Goal: Task Accomplishment & Management: Manage account settings

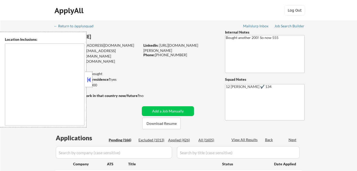
type textarea "San Francisco, CA Daly City, CA South San Francisco, CA Brisbane, CA Colma, CA …"
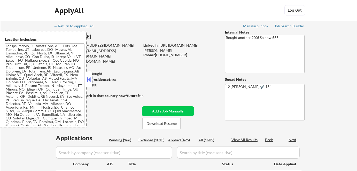
select select ""pending""
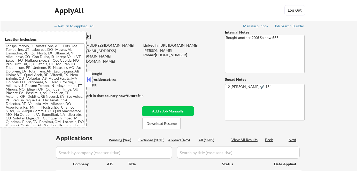
select select ""pending""
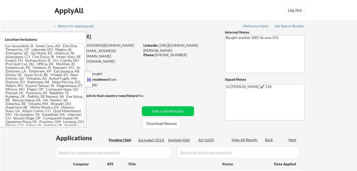
select select ""pending""
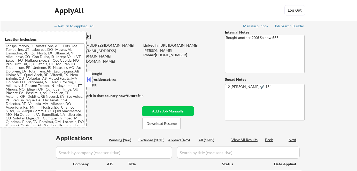
select select ""pending""
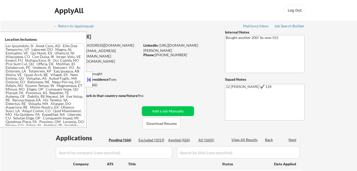
select select ""pending""
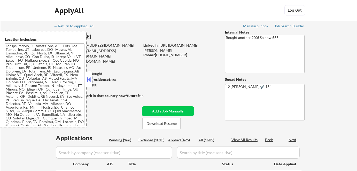
select select ""pending""
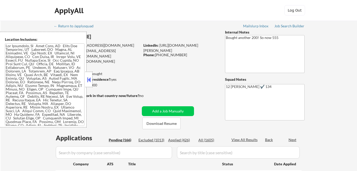
select select ""pending""
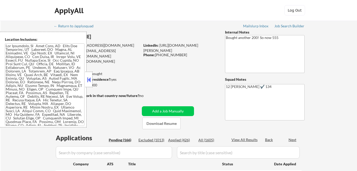
select select ""pending""
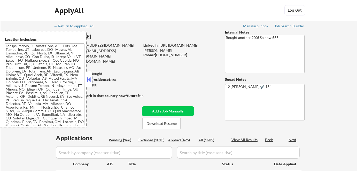
select select ""pending""
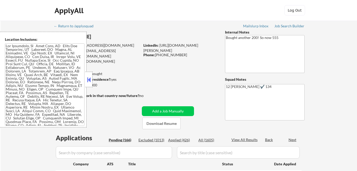
select select ""pending""
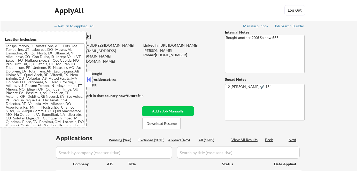
select select ""pending""
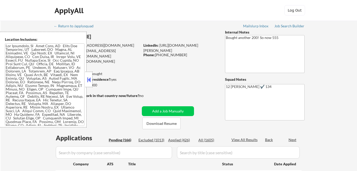
select select ""pending""
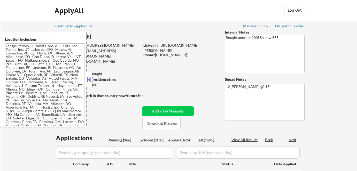
select select ""pending""
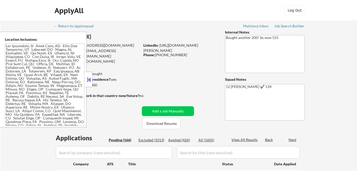
select select ""pending""
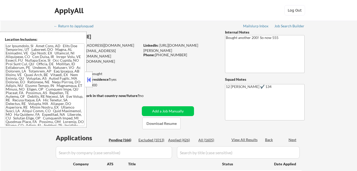
select select ""pending""
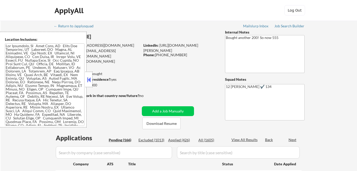
select select ""pending""
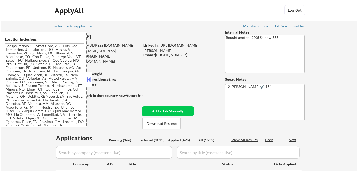
select select ""pending""
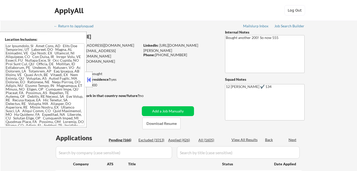
select select ""pending""
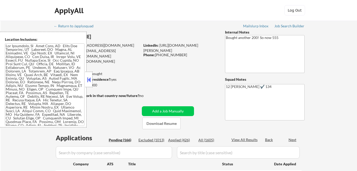
select select ""pending""
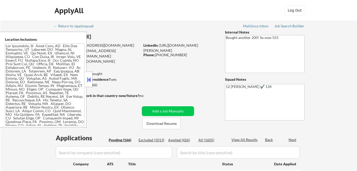
select select ""pending""
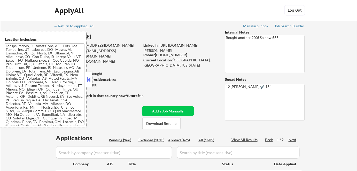
click at [89, 77] on button at bounding box center [89, 80] width 6 height 8
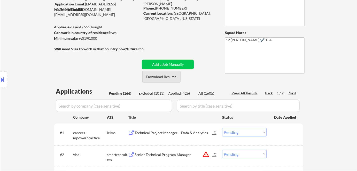
scroll to position [70, 0]
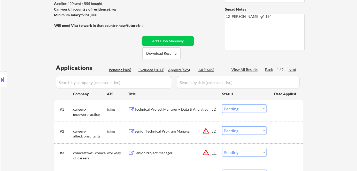
select select ""pending""
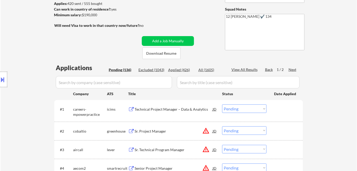
select select ""pending""
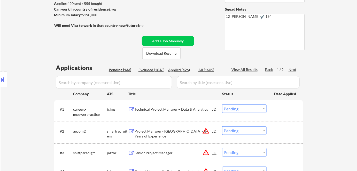
select select ""pending""
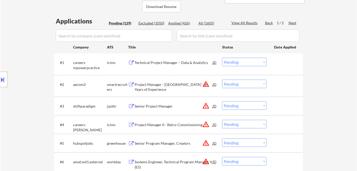
scroll to position [117, 0]
click at [159, 61] on div "Technical Project Manager – Data & Analytics" at bounding box center [174, 62] width 78 height 5
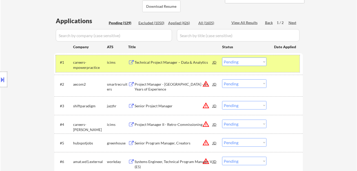
click at [110, 65] on div "icims" at bounding box center [117, 62] width 21 height 5
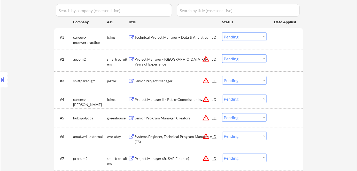
scroll to position [164, 0]
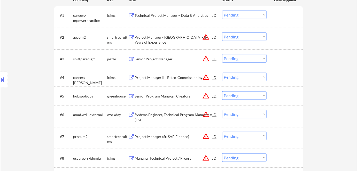
click at [162, 39] on div "Project Manager - [GEOGRAPHIC_DATA] - 8+ Years of Experience" at bounding box center [174, 40] width 78 height 10
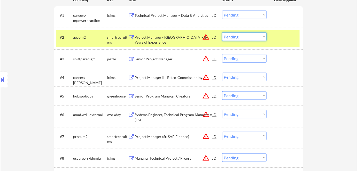
click at [243, 37] on select "Choose an option... Pending Applied Excluded (Questions) Excluded (Expired) Exc…" at bounding box center [244, 37] width 44 height 9
click at [254, 38] on select "Choose an option... Pending Applied Excluded (Questions) Excluded (Expired) Exc…" at bounding box center [244, 37] width 44 height 9
click at [222, 33] on select "Choose an option... Pending Applied Excluded (Questions) Excluded (Expired) Exc…" at bounding box center [244, 37] width 44 height 9
select select ""pending""
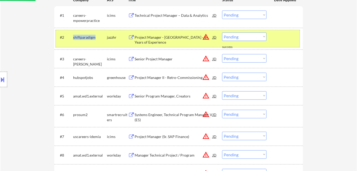
click at [107, 38] on div "#2 shiftparadigm jazzhr Project Manager - Highway/Roadway - 8+ Years of Experie…" at bounding box center [178, 39] width 244 height 12
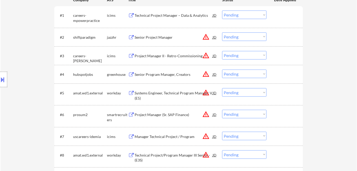
click at [44, 38] on div "Location Inclusions:" at bounding box center [46, 80] width 93 height 96
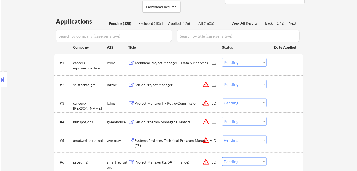
scroll to position [94, 0]
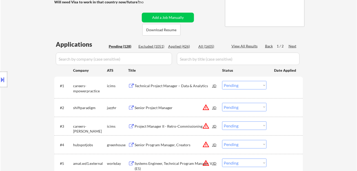
click at [184, 47] on div "Applied (426)" at bounding box center [181, 46] width 26 height 5
select select ""applied""
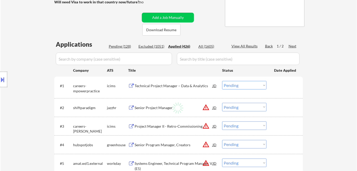
select select ""applied""
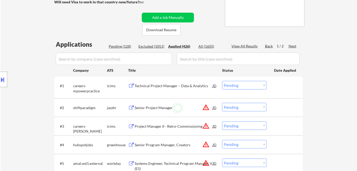
select select ""applied""
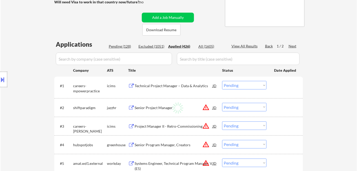
select select ""applied""
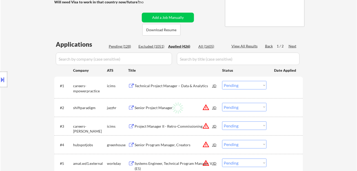
select select ""applied""
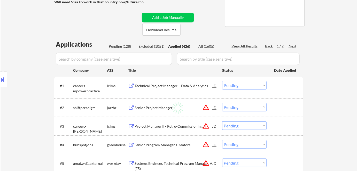
select select ""applied""
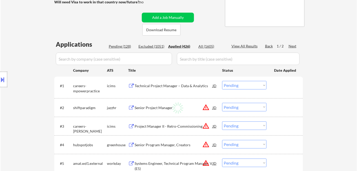
select select ""applied""
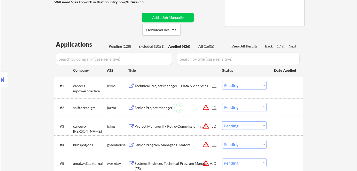
select select ""applied""
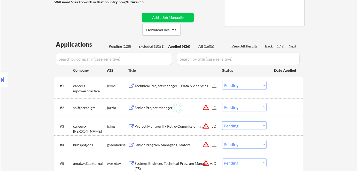
select select ""applied""
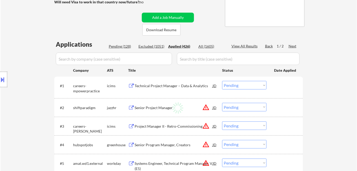
select select ""applied""
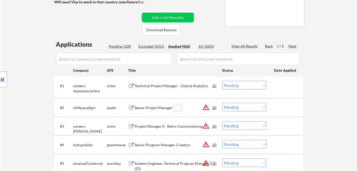
select select ""applied""
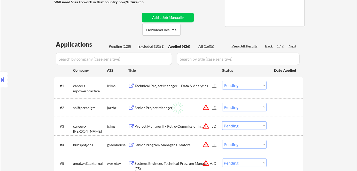
select select ""applied""
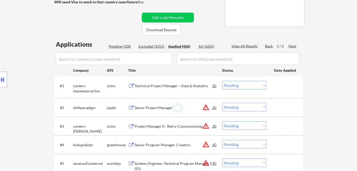
select select ""applied""
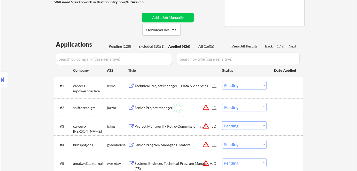
select select ""applied""
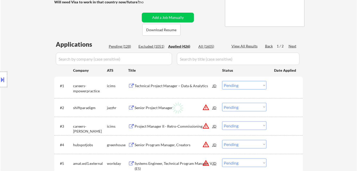
select select ""applied""
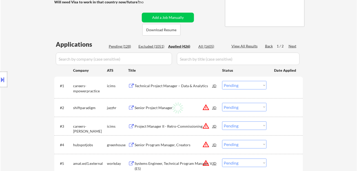
select select ""applied""
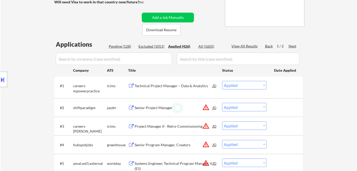
select select ""applied""
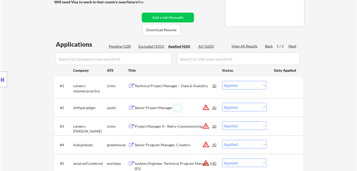
select select ""applied""
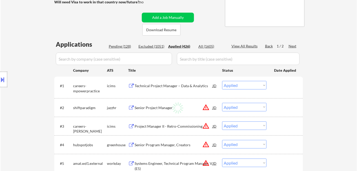
select select ""applied""
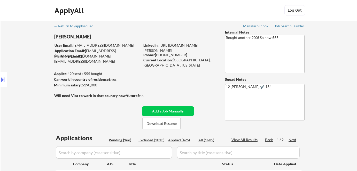
select select ""pending""
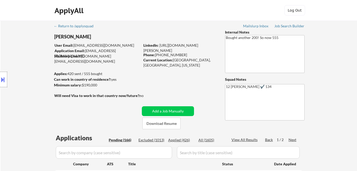
select select ""pending""
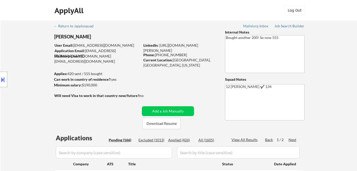
select select ""pending""
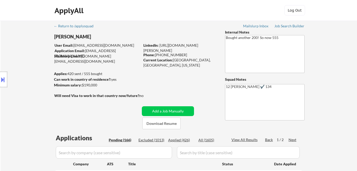
select select ""pending""
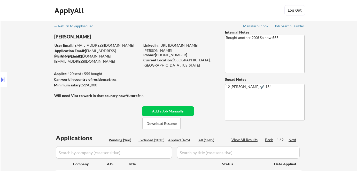
select select ""pending""
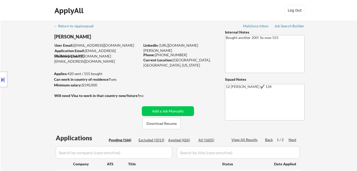
select select ""pending""
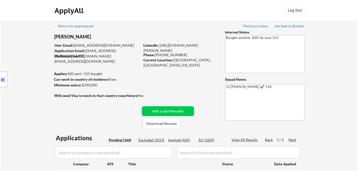
select select ""pending""
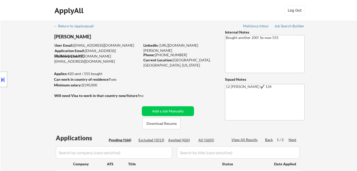
select select ""pending""
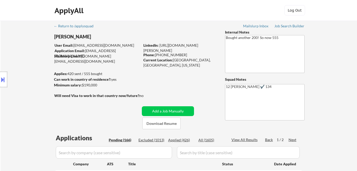
select select ""pending""
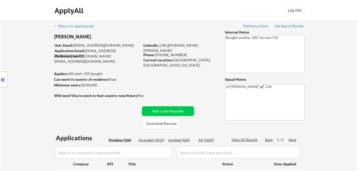
select select ""pending""
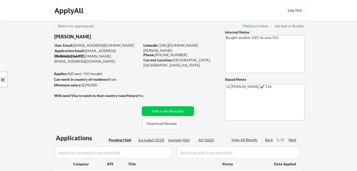
select select ""pending""
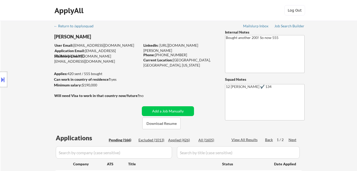
select select ""pending""
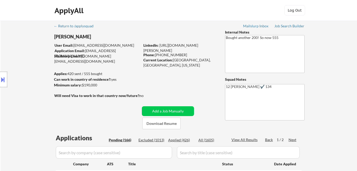
select select ""pending""
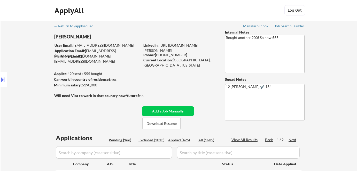
select select ""pending""
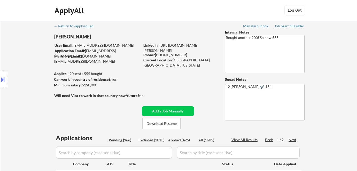
select select ""pending""
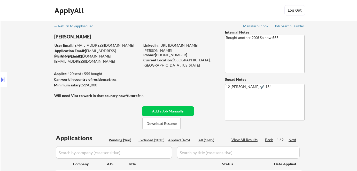
select select ""pending""
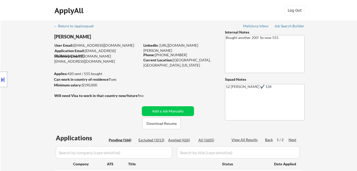
select select ""pending""
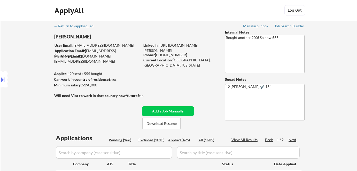
select select ""pending""
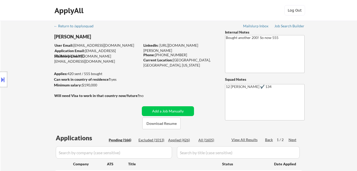
select select ""pending""
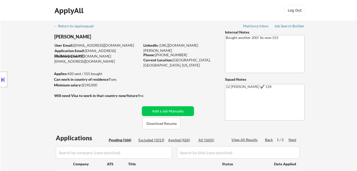
select select ""pending""
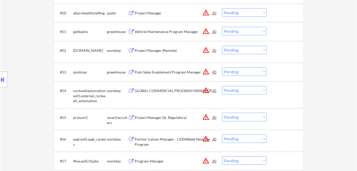
scroll to position [139, 0]
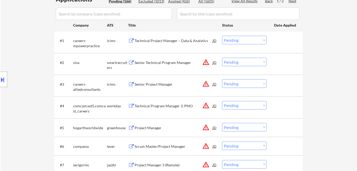
click at [158, 39] on div "Technical Project Manager – Data & Analytics" at bounding box center [174, 40] width 78 height 5
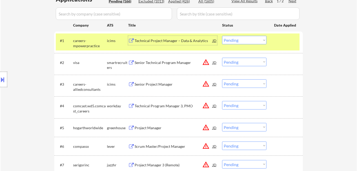
click at [106, 40] on div "careers-mpowerpractice" at bounding box center [90, 43] width 34 height 10
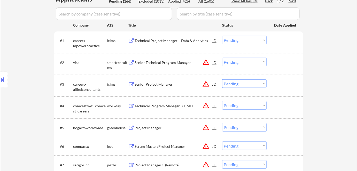
click at [151, 62] on div "Senior Technical Program Manager" at bounding box center [174, 62] width 78 height 5
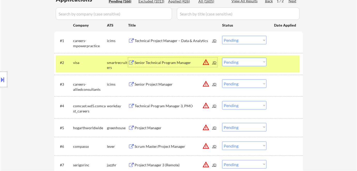
click at [252, 62] on select "Choose an option... Pending Applied Excluded (Questions) Excluded (Expired) Exc…" at bounding box center [244, 62] width 44 height 9
click at [222, 58] on select "Choose an option... Pending Applied Excluded (Questions) Excluded (Expired) Exc…" at bounding box center [244, 62] width 44 height 9
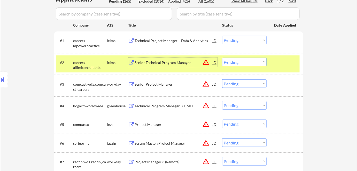
click at [164, 62] on div "Senior Technical Program Manager" at bounding box center [174, 62] width 78 height 5
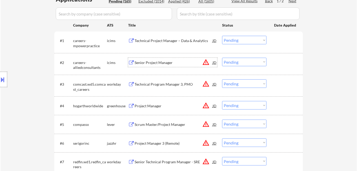
click at [235, 61] on select "Choose an option... Pending Applied Excluded (Questions) Excluded (Expired) Exc…" at bounding box center [244, 62] width 44 height 9
click at [222, 58] on select "Choose an option... Pending Applied Excluded (Questions) Excluded (Expired) Exc…" at bounding box center [244, 62] width 44 height 9
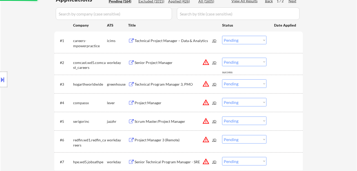
click at [150, 64] on div "Senior Project Manager" at bounding box center [174, 62] width 78 height 5
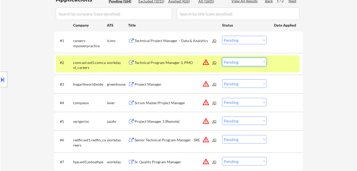
drag, startPoint x: 233, startPoint y: 62, endPoint x: 231, endPoint y: 65, distance: 3.5
click at [233, 62] on select "Choose an option... Pending Applied Excluded (Questions) Excluded (Expired) Exc…" at bounding box center [244, 62] width 44 height 9
click at [222, 58] on select "Choose an option... Pending Applied Excluded (Questions) Excluded (Expired) Exc…" at bounding box center [244, 62] width 44 height 9
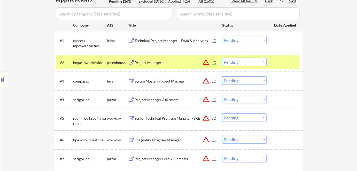
click at [143, 61] on div "Project Manager" at bounding box center [174, 62] width 78 height 5
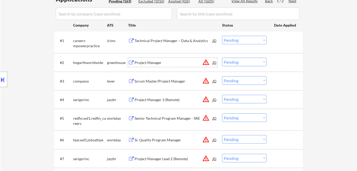
click at [228, 61] on select "Choose an option... Pending Applied Excluded (Questions) Excluded (Expired) Exc…" at bounding box center [244, 62] width 44 height 9
click at [222, 58] on select "Choose an option... Pending Applied Excluded (Questions) Excluded (Expired) Exc…" at bounding box center [244, 62] width 44 height 9
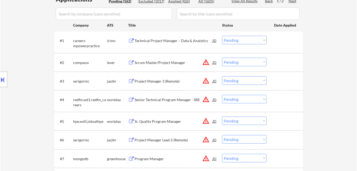
click at [149, 62] on div "Scrum Master/Project Manager" at bounding box center [174, 62] width 78 height 5
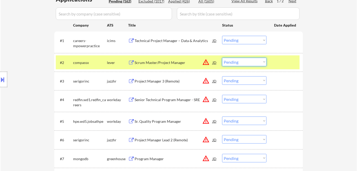
click at [241, 59] on select "Choose an option... Pending Applied Excluded (Questions) Excluded (Expired) Exc…" at bounding box center [244, 62] width 44 height 9
click at [222, 58] on select "Choose an option... Pending Applied Excluded (Questions) Excluded (Expired) Exc…" at bounding box center [244, 62] width 44 height 9
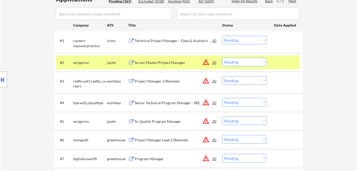
click at [167, 63] on div "Scrum Master/Project Manager" at bounding box center [174, 62] width 78 height 5
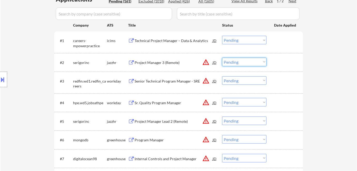
drag, startPoint x: 232, startPoint y: 60, endPoint x: 234, endPoint y: 63, distance: 3.0
click at [232, 60] on select "Choose an option... Pending Applied Excluded (Questions) Excluded (Expired) Exc…" at bounding box center [244, 62] width 44 height 9
click at [222, 58] on select "Choose an option... Pending Applied Excluded (Questions) Excluded (Expired) Exc…" at bounding box center [244, 62] width 44 height 9
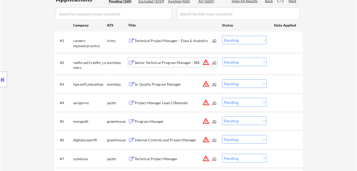
click at [156, 64] on div "Senior Technical Program Manager - SRE" at bounding box center [174, 62] width 78 height 5
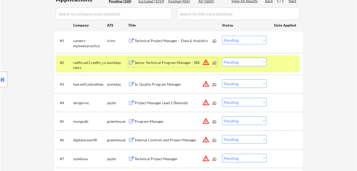
click at [225, 62] on select "Choose an option... Pending Applied Excluded (Questions) Excluded (Expired) Exc…" at bounding box center [244, 62] width 44 height 9
click at [222, 58] on select "Choose an option... Pending Applied Excluded (Questions) Excluded (Expired) Exc…" at bounding box center [244, 62] width 44 height 9
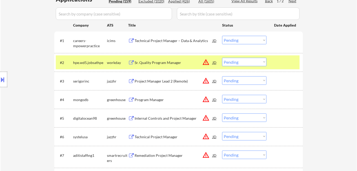
click at [148, 63] on div "Sr. Quality Program Manager" at bounding box center [174, 62] width 78 height 5
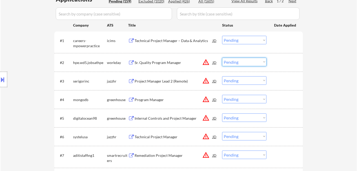
click at [232, 60] on select "Choose an option... Pending Applied Excluded (Questions) Excluded (Expired) Exc…" at bounding box center [244, 62] width 44 height 9
click at [222, 58] on select "Choose an option... Pending Applied Excluded (Questions) Excluded (Expired) Exc…" at bounding box center [244, 62] width 44 height 9
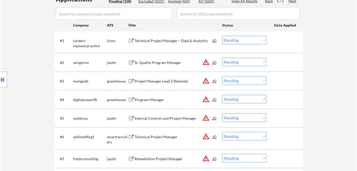
click at [154, 64] on div "Sr. Quality Program Manager" at bounding box center [174, 62] width 78 height 5
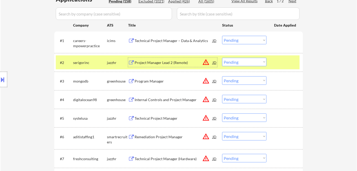
drag, startPoint x: 238, startPoint y: 62, endPoint x: 237, endPoint y: 66, distance: 4.2
click at [238, 62] on select "Choose an option... Pending Applied Excluded (Questions) Excluded (Expired) Exc…" at bounding box center [244, 62] width 44 height 9
click at [222, 58] on select "Choose an option... Pending Applied Excluded (Questions) Excluded (Expired) Exc…" at bounding box center [244, 62] width 44 height 9
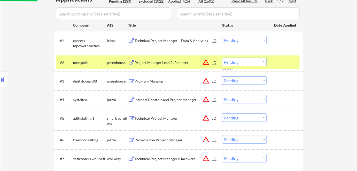
click at [154, 61] on div "Project Manager Lead 2 (Remote)" at bounding box center [174, 62] width 78 height 5
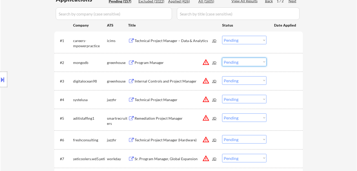
drag, startPoint x: 245, startPoint y: 62, endPoint x: 245, endPoint y: 66, distance: 4.4
click at [245, 62] on select "Choose an option... Pending Applied Excluded (Questions) Excluded (Expired) Exc…" at bounding box center [244, 62] width 44 height 9
click at [222, 58] on select "Choose an option... Pending Applied Excluded (Questions) Excluded (Expired) Exc…" at bounding box center [244, 62] width 44 height 9
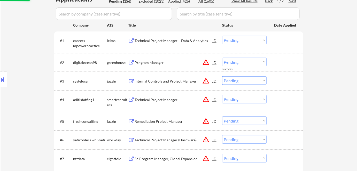
click at [146, 63] on div "Program Manager" at bounding box center [174, 62] width 78 height 5
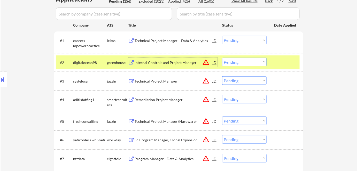
click at [235, 61] on select "Choose an option... Pending Applied Excluded (Questions) Excluded (Expired) Exc…" at bounding box center [244, 62] width 44 height 9
click at [222, 58] on select "Choose an option... Pending Applied Excluded (Questions) Excluded (Expired) Exc…" at bounding box center [244, 62] width 44 height 9
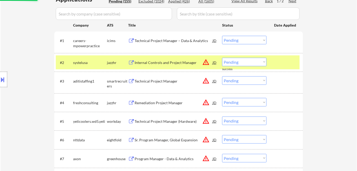
click at [165, 59] on div "Internal Controls and Project Manager" at bounding box center [174, 62] width 78 height 9
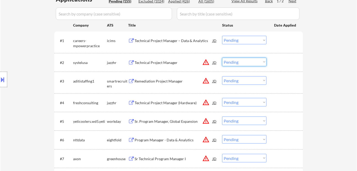
click at [234, 59] on select "Choose an option... Pending Applied Excluded (Questions) Excluded (Expired) Exc…" at bounding box center [244, 62] width 44 height 9
click at [222, 58] on select "Choose an option... Pending Applied Excluded (Questions) Excluded (Expired) Exc…" at bounding box center [244, 62] width 44 height 9
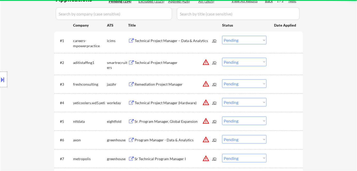
click at [156, 62] on div "Technical Project Manager" at bounding box center [174, 62] width 78 height 5
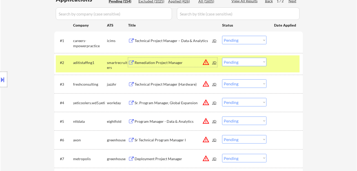
drag, startPoint x: 232, startPoint y: 63, endPoint x: 233, endPoint y: 65, distance: 2.9
click at [232, 63] on select "Choose an option... Pending Applied Excluded (Questions) Excluded (Expired) Exc…" at bounding box center [244, 62] width 44 height 9
click at [222, 58] on select "Choose an option... Pending Applied Excluded (Questions) Excluded (Expired) Exc…" at bounding box center [244, 62] width 44 height 9
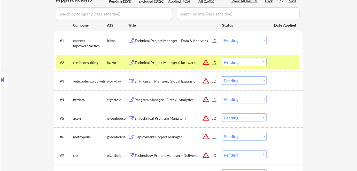
click at [157, 62] on div "Technical Project Manager (Hardware)" at bounding box center [174, 62] width 78 height 5
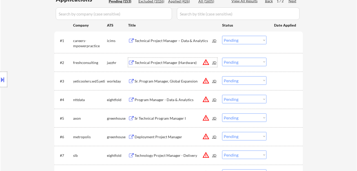
drag, startPoint x: 230, startPoint y: 62, endPoint x: 230, endPoint y: 66, distance: 4.4
click at [230, 61] on select "Choose an option... Pending Applied Excluded (Questions) Excluded (Expired) Exc…" at bounding box center [244, 62] width 44 height 9
click at [222, 58] on select "Choose an option... Pending Applied Excluded (Questions) Excluded (Expired) Exc…" at bounding box center [244, 62] width 44 height 9
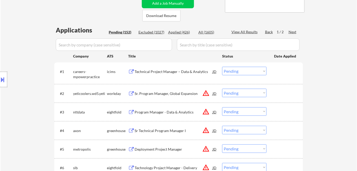
scroll to position [116, 0]
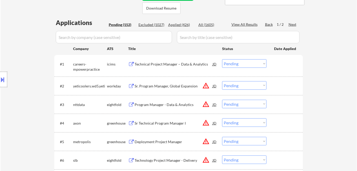
click at [153, 87] on div "Sr. Program Manager, Global Expansion" at bounding box center [174, 86] width 78 height 5
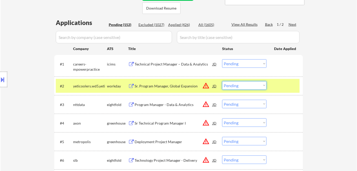
click at [253, 83] on select "Choose an option... Pending Applied Excluded (Questions) Excluded (Expired) Exc…" at bounding box center [244, 85] width 44 height 9
click at [222, 81] on select "Choose an option... Pending Applied Excluded (Questions) Excluded (Expired) Exc…" at bounding box center [244, 85] width 44 height 9
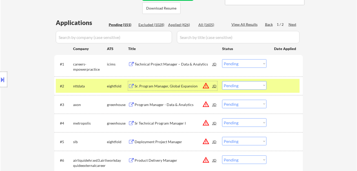
click at [174, 87] on div "Sr. Program Manager, Global Expansion" at bounding box center [174, 86] width 78 height 5
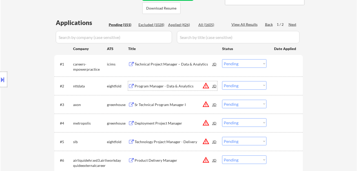
click at [252, 85] on select "Choose an option... Pending Applied Excluded (Questions) Excluded (Expired) Exc…" at bounding box center [244, 85] width 44 height 9
click at [222, 81] on select "Choose an option... Pending Applied Excluded (Questions) Excluded (Expired) Exc…" at bounding box center [244, 85] width 44 height 9
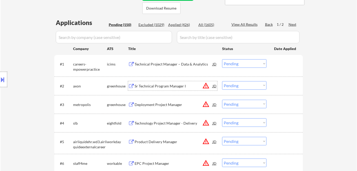
click at [159, 85] on div "Sr Technical Program Manager I" at bounding box center [174, 86] width 78 height 5
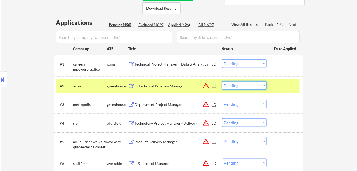
drag, startPoint x: 238, startPoint y: 85, endPoint x: 242, endPoint y: 89, distance: 5.7
click at [238, 86] on select "Choose an option... Pending Applied Excluded (Questions) Excluded (Expired) Exc…" at bounding box center [244, 85] width 44 height 9
click at [222, 81] on select "Choose an option... Pending Applied Excluded (Questions) Excluded (Expired) Exc…" at bounding box center [244, 85] width 44 height 9
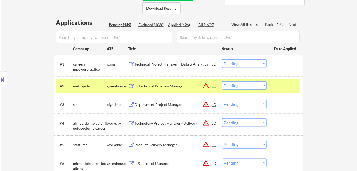
click at [168, 86] on div "Sr Technical Program Manager I" at bounding box center [174, 86] width 78 height 5
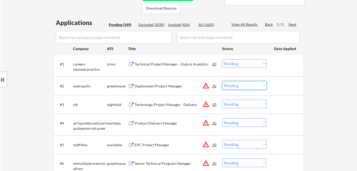
click at [238, 85] on select "Choose an option... Pending Applied Excluded (Questions) Excluded (Expired) Exc…" at bounding box center [244, 85] width 44 height 9
click at [222, 81] on select "Choose an option... Pending Applied Excluded (Questions) Excluded (Expired) Exc…" at bounding box center [244, 85] width 44 height 9
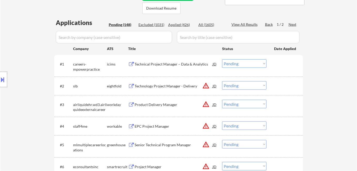
click at [164, 89] on div "Technology Project Manager - Delivery" at bounding box center [174, 85] width 78 height 9
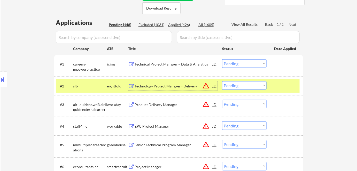
click at [234, 88] on select "Choose an option... Pending Applied Excluded (Questions) Excluded (Expired) Exc…" at bounding box center [244, 85] width 44 height 9
click at [222, 81] on select "Choose an option... Pending Applied Excluded (Questions) Excluded (Expired) Exc…" at bounding box center [244, 85] width 44 height 9
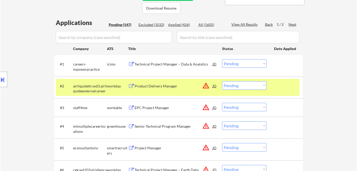
click at [153, 87] on div "Product Delivery Manager" at bounding box center [174, 86] width 78 height 5
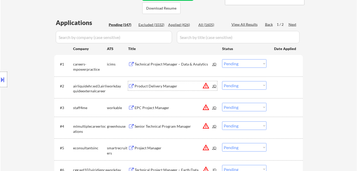
drag, startPoint x: 232, startPoint y: 86, endPoint x: 233, endPoint y: 89, distance: 3.8
click at [232, 86] on select "Choose an option... Pending Applied Excluded (Questions) Excluded (Expired) Exc…" at bounding box center [244, 85] width 44 height 9
click at [222, 81] on select "Choose an option... Pending Applied Excluded (Questions) Excluded (Expired) Exc…" at bounding box center [244, 85] width 44 height 9
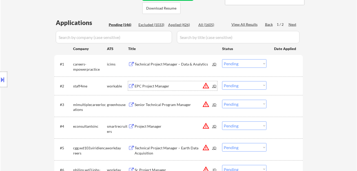
click at [152, 87] on div "EPC Project Manager" at bounding box center [174, 86] width 78 height 5
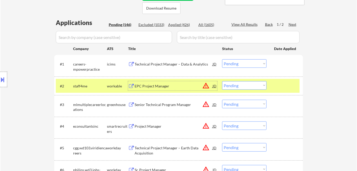
click at [247, 85] on select "Choose an option... Pending Applied Excluded (Questions) Excluded (Expired) Exc…" at bounding box center [244, 85] width 44 height 9
click at [222, 81] on select "Choose an option... Pending Applied Excluded (Questions) Excluded (Expired) Exc…" at bounding box center [244, 85] width 44 height 9
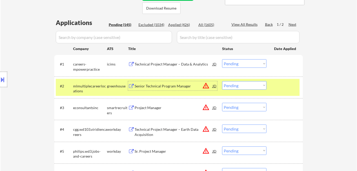
click at [165, 88] on div "Senior Technical Program Manager" at bounding box center [174, 86] width 78 height 5
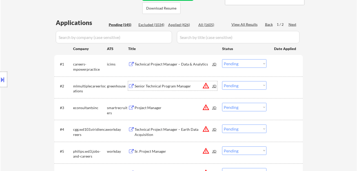
drag, startPoint x: 239, startPoint y: 86, endPoint x: 239, endPoint y: 89, distance: 3.4
click at [239, 86] on select "Choose an option... Pending Applied Excluded (Questions) Excluded (Expired) Exc…" at bounding box center [244, 85] width 44 height 9
click at [222, 81] on select "Choose an option... Pending Applied Excluded (Questions) Excluded (Expired) Exc…" at bounding box center [244, 85] width 44 height 9
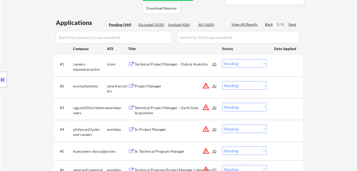
click at [149, 86] on div "Project Manager" at bounding box center [174, 86] width 78 height 5
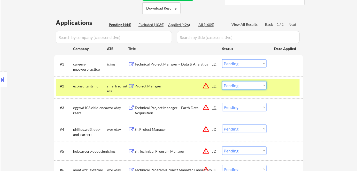
click at [257, 86] on select "Choose an option... Pending Applied Excluded (Questions) Excluded (Expired) Exc…" at bounding box center [244, 85] width 44 height 9
click at [222, 81] on select "Choose an option... Pending Applied Excluded (Questions) Excluded (Expired) Exc…" at bounding box center [244, 85] width 44 height 9
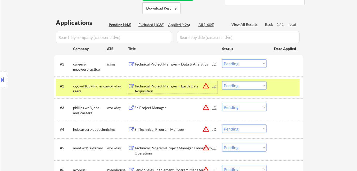
click at [171, 88] on div "Technical Project Manager – Earth Data Acquisition" at bounding box center [174, 89] width 78 height 10
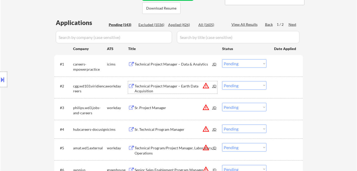
click at [234, 86] on select "Choose an option... Pending Applied Excluded (Questions) Excluded (Expired) Exc…" at bounding box center [244, 85] width 44 height 9
click at [222, 81] on select "Choose an option... Pending Applied Excluded (Questions) Excluded (Expired) Exc…" at bounding box center [244, 85] width 44 height 9
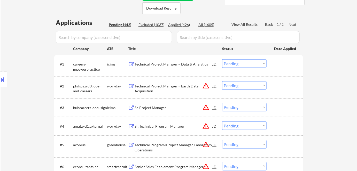
click at [153, 86] on div "Technical Project Manager – Earth Data Acquisition" at bounding box center [174, 89] width 78 height 10
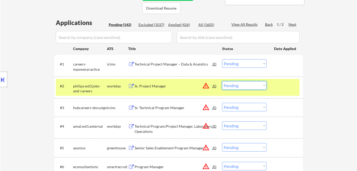
click at [234, 87] on select "Choose an option... Pending Applied Excluded (Questions) Excluded (Expired) Exc…" at bounding box center [244, 85] width 44 height 9
click at [222, 81] on select "Choose an option... Pending Applied Excluded (Questions) Excluded (Expired) Exc…" at bounding box center [244, 85] width 44 height 9
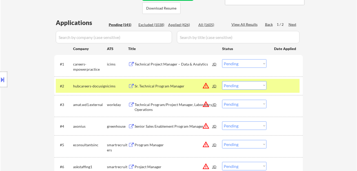
click at [149, 87] on div "Sr. Technical Program Manager" at bounding box center [174, 86] width 78 height 5
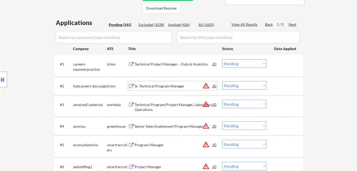
click at [238, 88] on select "Choose an option... Pending Applied Excluded (Questions) Excluded (Expired) Exc…" at bounding box center [244, 85] width 44 height 9
click at [222, 81] on select "Choose an option... Pending Applied Excluded (Questions) Excluded (Expired) Exc…" at bounding box center [244, 85] width 44 height 9
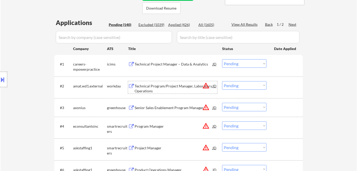
click at [154, 86] on div "Technical Program/Project Manager, Laboratory Operations" at bounding box center [174, 89] width 78 height 10
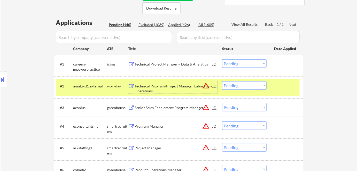
click at [260, 87] on select "Choose an option... Pending Applied Excluded (Questions) Excluded (Expired) Exc…" at bounding box center [244, 85] width 44 height 9
click at [242, 86] on select "Choose an option... Pending Applied Excluded (Questions) Excluded (Expired) Exc…" at bounding box center [244, 85] width 44 height 9
click at [222, 81] on select "Choose an option... Pending Applied Excluded (Questions) Excluded (Expired) Exc…" at bounding box center [244, 85] width 44 height 9
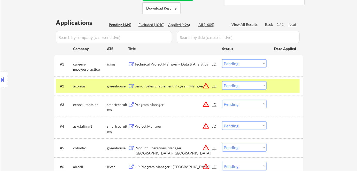
click at [156, 88] on div "Senior Sales Enablement Program Manager" at bounding box center [174, 86] width 78 height 5
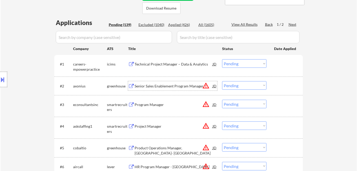
click at [231, 86] on select "Choose an option... Pending Applied Excluded (Questions) Excluded (Expired) Exc…" at bounding box center [244, 85] width 44 height 9
click at [222, 81] on select "Choose an option... Pending Applied Excluded (Questions) Excluded (Expired) Exc…" at bounding box center [244, 85] width 44 height 9
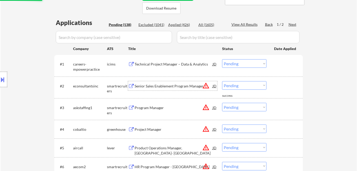
click at [151, 85] on div "Senior Sales Enablement Program Manager" at bounding box center [174, 86] width 78 height 5
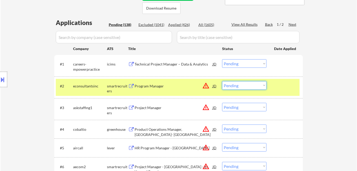
drag, startPoint x: 245, startPoint y: 86, endPoint x: 245, endPoint y: 89, distance: 3.1
click at [245, 86] on select "Choose an option... Pending Applied Excluded (Questions) Excluded (Expired) Exc…" at bounding box center [244, 85] width 44 height 9
click at [242, 85] on select "Choose an option... Pending Applied Excluded (Questions) Excluded (Expired) Exc…" at bounding box center [244, 85] width 44 height 9
click at [222, 81] on select "Choose an option... Pending Applied Excluded (Questions) Excluded (Expired) Exc…" at bounding box center [244, 85] width 44 height 9
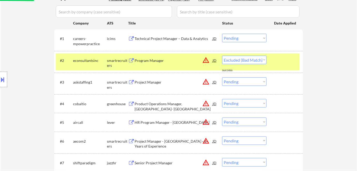
scroll to position [186, 0]
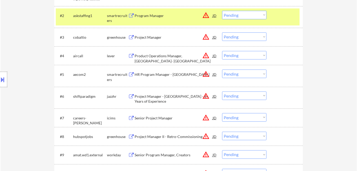
click at [153, 17] on div "Program Manager" at bounding box center [174, 15] width 78 height 5
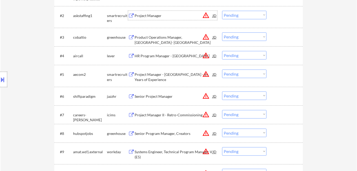
drag, startPoint x: 230, startPoint y: 14, endPoint x: 233, endPoint y: 19, distance: 5.8
click at [230, 14] on select "Choose an option... Pending Applied Excluded (Questions) Excluded (Expired) Exc…" at bounding box center [244, 15] width 44 height 9
click at [222, 11] on select "Choose an option... Pending Applied Excluded (Questions) Excluded (Expired) Exc…" at bounding box center [244, 15] width 44 height 9
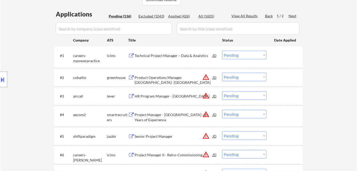
scroll to position [92, 0]
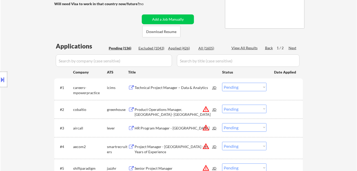
click at [147, 107] on div "Product Operations Manager, [GEOGRAPHIC_DATA]- [GEOGRAPHIC_DATA]" at bounding box center [174, 112] width 78 height 10
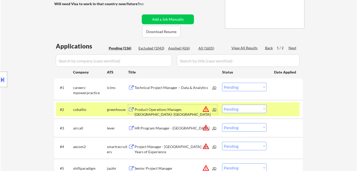
click at [232, 108] on select "Choose an option... Pending Applied Excluded (Questions) Excluded (Expired) Exc…" at bounding box center [244, 109] width 44 height 9
click at [222, 105] on select "Choose an option... Pending Applied Excluded (Questions) Excluded (Expired) Exc…" at bounding box center [244, 109] width 44 height 9
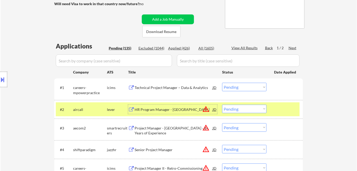
click at [159, 111] on div "HR Program Manager - [GEOGRAPHIC_DATA]" at bounding box center [174, 109] width 78 height 5
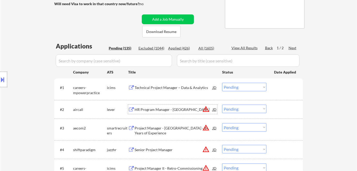
click at [240, 110] on select "Choose an option... Pending Applied Excluded (Questions) Excluded (Expired) Exc…" at bounding box center [244, 109] width 44 height 9
click at [222, 105] on select "Choose an option... Pending Applied Excluded (Questions) Excluded (Expired) Exc…" at bounding box center [244, 109] width 44 height 9
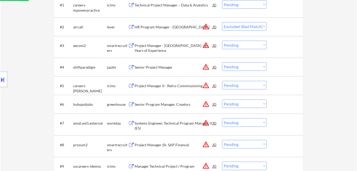
scroll to position [186, 0]
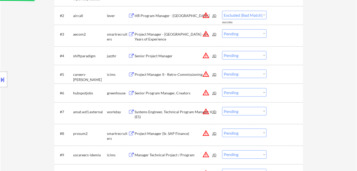
select select ""pending""
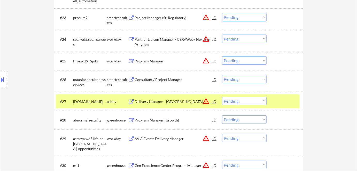
scroll to position [656, 0]
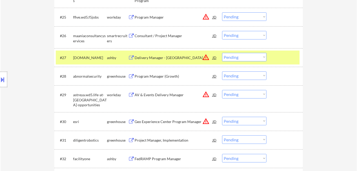
click at [156, 37] on div "Consultant / Project Manager" at bounding box center [174, 35] width 78 height 5
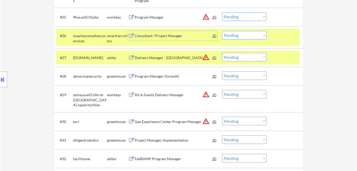
click at [238, 36] on select "Choose an option... Pending Applied Excluded (Questions) Excluded (Expired) Exc…" at bounding box center [244, 35] width 44 height 9
click at [222, 31] on select "Choose an option... Pending Applied Excluded (Questions) Excluded (Expired) Exc…" at bounding box center [244, 35] width 44 height 9
click at [110, 35] on div "smartrecruiters" at bounding box center [117, 38] width 21 height 10
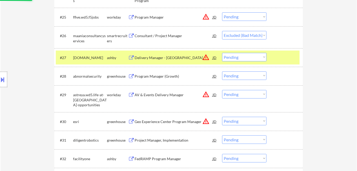
click at [114, 61] on div "ashby" at bounding box center [117, 57] width 21 height 9
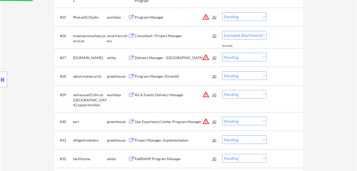
select select ""pending""
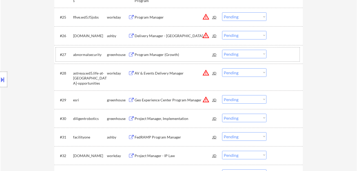
click at [151, 56] on div "Program Manager (Growth)" at bounding box center [174, 54] width 78 height 5
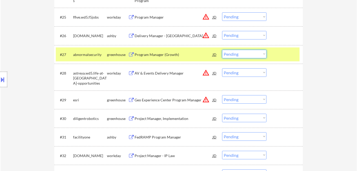
drag, startPoint x: 244, startPoint y: 53, endPoint x: 247, endPoint y: 58, distance: 5.3
click at [245, 55] on select "Choose an option... Pending Applied Excluded (Questions) Excluded (Expired) Exc…" at bounding box center [244, 54] width 44 height 9
click at [222, 50] on select "Choose an option... Pending Applied Excluded (Questions) Excluded (Expired) Exc…" at bounding box center [244, 54] width 44 height 9
select select ""pending""
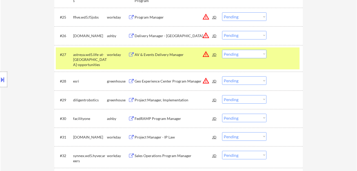
click at [108, 57] on div "workday" at bounding box center [117, 54] width 21 height 9
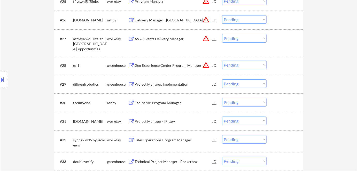
scroll to position [680, 0]
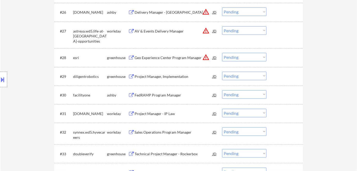
click at [156, 80] on div "Project Manager, Implementation" at bounding box center [174, 76] width 78 height 9
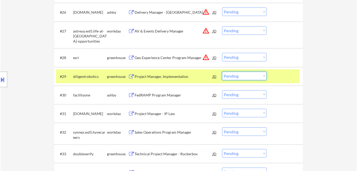
drag, startPoint x: 234, startPoint y: 76, endPoint x: 237, endPoint y: 80, distance: 4.4
click at [235, 77] on select "Choose an option... Pending Applied Excluded (Questions) Excluded (Expired) Exc…" at bounding box center [244, 76] width 44 height 9
click at [222, 72] on select "Choose an option... Pending Applied Excluded (Questions) Excluded (Expired) Exc…" at bounding box center [244, 76] width 44 height 9
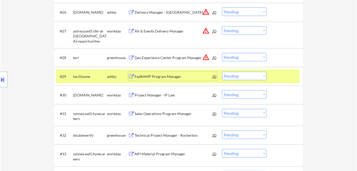
click at [153, 75] on div "FedRAMP Program Manager" at bounding box center [174, 76] width 78 height 5
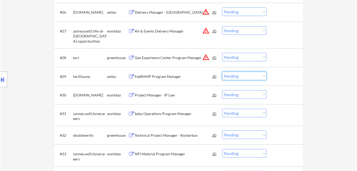
click at [234, 77] on select "Choose an option... Pending Applied Excluded (Questions) Excluded (Expired) Exc…" at bounding box center [244, 76] width 44 height 9
click at [222, 72] on select "Choose an option... Pending Applied Excluded (Questions) Excluded (Expired) Exc…" at bounding box center [244, 76] width 44 height 9
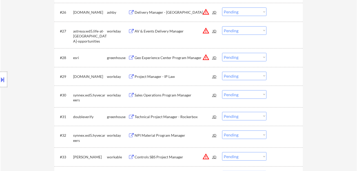
click at [156, 76] on div "Project Manager - IP Law" at bounding box center [174, 76] width 78 height 5
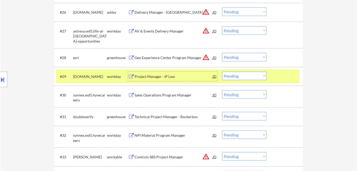
click at [240, 79] on select "Choose an option... Pending Applied Excluded (Questions) Excluded (Expired) Exc…" at bounding box center [244, 76] width 44 height 9
click at [222, 72] on select "Choose an option... Pending Applied Excluded (Questions) Excluded (Expired) Exc…" at bounding box center [244, 76] width 44 height 9
select select ""pending""
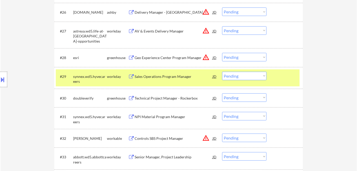
select select ""pending""
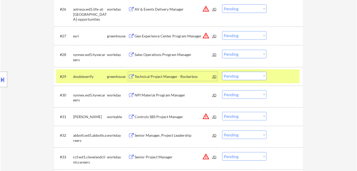
click at [178, 76] on div "Technical Project Manager - Rockerbox" at bounding box center [174, 76] width 78 height 5
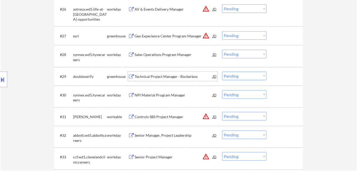
drag, startPoint x: 230, startPoint y: 75, endPoint x: 229, endPoint y: 80, distance: 5.2
click at [230, 75] on select "Choose an option... Pending Applied Excluded (Questions) Excluded (Expired) Exc…" at bounding box center [244, 76] width 44 height 9
click at [222, 72] on select "Choose an option... Pending Applied Excluded (Questions) Excluded (Expired) Exc…" at bounding box center [244, 76] width 44 height 9
select select ""pending""
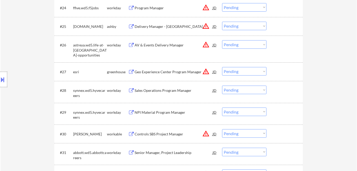
scroll to position [656, 0]
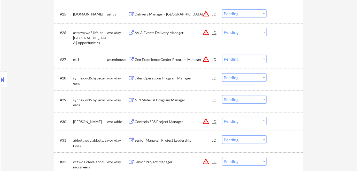
click at [164, 78] on div "Sales Operations Program Manager" at bounding box center [174, 78] width 78 height 5
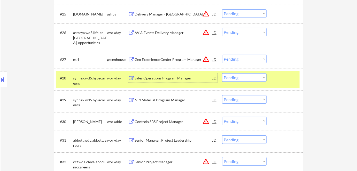
click at [235, 77] on select "Choose an option... Pending Applied Excluded (Questions) Excluded (Expired) Exc…" at bounding box center [244, 77] width 44 height 9
click at [222, 73] on select "Choose an option... Pending Applied Excluded (Questions) Excluded (Expired) Exc…" at bounding box center [244, 77] width 44 height 9
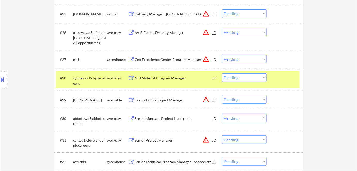
click at [162, 80] on div "NPI Material Program Manager" at bounding box center [174, 78] width 78 height 5
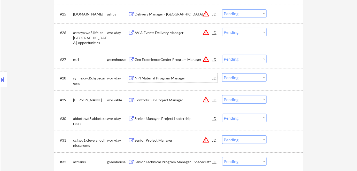
drag, startPoint x: 247, startPoint y: 77, endPoint x: 246, endPoint y: 80, distance: 3.8
click at [247, 77] on select "Choose an option... Pending Applied Excluded (Questions) Excluded (Expired) Exc…" at bounding box center [244, 77] width 44 height 9
click at [222, 73] on select "Choose an option... Pending Applied Excluded (Questions) Excluded (Expired) Exc…" at bounding box center [244, 77] width 44 height 9
select select ""pending""
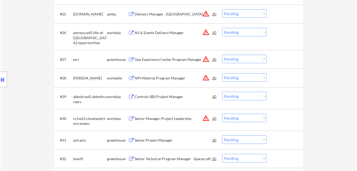
click at [158, 101] on div "Controls SBS Project Manager" at bounding box center [174, 96] width 78 height 9
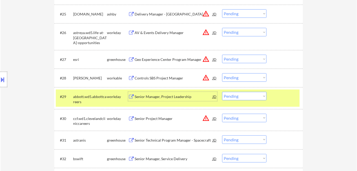
click at [234, 95] on select "Choose an option... Pending Applied Excluded (Questions) Excluded (Expired) Exc…" at bounding box center [244, 96] width 44 height 9
click at [222, 92] on select "Choose an option... Pending Applied Excluded (Questions) Excluded (Expired) Exc…" at bounding box center [244, 96] width 44 height 9
select select ""pending""
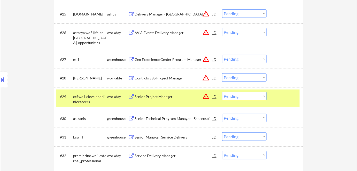
scroll to position [727, 0]
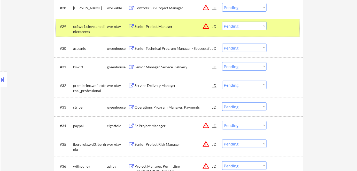
click at [112, 28] on div "workday" at bounding box center [117, 26] width 21 height 5
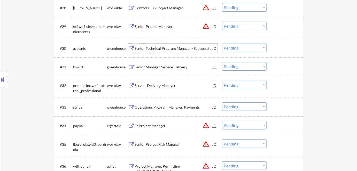
click at [165, 45] on div "Senior Technical Program Manager - Spacecraft" at bounding box center [174, 48] width 78 height 9
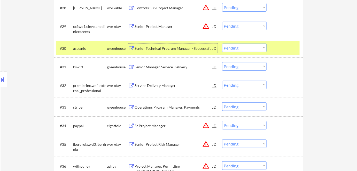
click at [231, 48] on select "Choose an option... Pending Applied Excluded (Questions) Excluded (Expired) Exc…" at bounding box center [244, 48] width 44 height 9
click at [222, 44] on select "Choose an option... Pending Applied Excluded (Questions) Excluded (Expired) Exc…" at bounding box center [244, 48] width 44 height 9
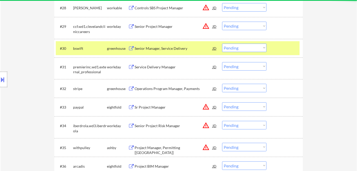
click at [151, 48] on div "Senior Manager, Service Delivery" at bounding box center [174, 48] width 78 height 5
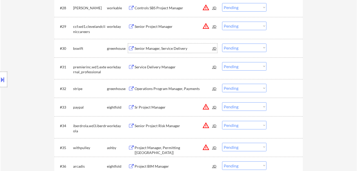
drag, startPoint x: 241, startPoint y: 46, endPoint x: 243, endPoint y: 51, distance: 6.0
click at [242, 48] on select "Choose an option... Pending Applied Excluded (Questions) Excluded (Expired) Exc…" at bounding box center [244, 48] width 44 height 9
click at [222, 44] on select "Choose an option... Pending Applied Excluded (Questions) Excluded (Expired) Exc…" at bounding box center [244, 48] width 44 height 9
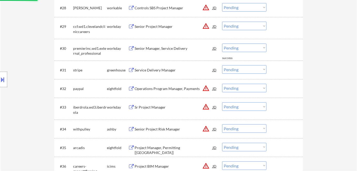
click at [153, 49] on div "Senior Manager, Service Delivery" at bounding box center [174, 48] width 78 height 5
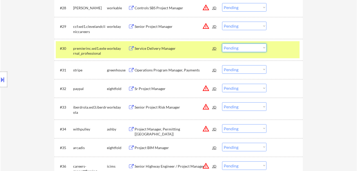
click at [238, 50] on select "Choose an option... Pending Applied Excluded (Questions) Excluded (Expired) Exc…" at bounding box center [244, 48] width 44 height 9
click at [222, 44] on select "Choose an option... Pending Applied Excluded (Questions) Excluded (Expired) Exc…" at bounding box center [244, 48] width 44 height 9
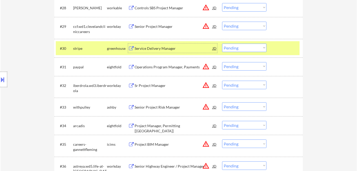
click at [162, 48] on div "Service Delivery Manager" at bounding box center [174, 48] width 78 height 5
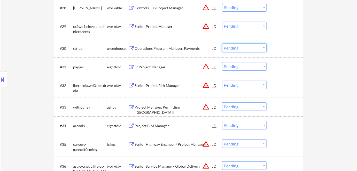
drag, startPoint x: 233, startPoint y: 45, endPoint x: 238, endPoint y: 52, distance: 8.3
click at [234, 46] on select "Choose an option... Pending Applied Excluded (Questions) Excluded (Expired) Exc…" at bounding box center [244, 48] width 44 height 9
click at [222, 44] on select "Choose an option... Pending Applied Excluded (Questions) Excluded (Expired) Exc…" at bounding box center [244, 48] width 44 height 9
select select ""pending""
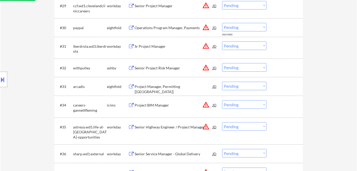
scroll to position [774, 0]
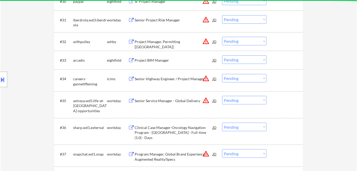
click at [150, 60] on div "Project BIM Manager" at bounding box center [174, 60] width 78 height 5
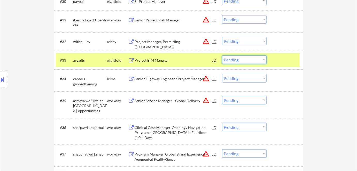
click at [253, 59] on select "Choose an option... Pending Applied Excluded (Questions) Excluded (Expired) Exc…" at bounding box center [244, 60] width 44 height 9
click at [222, 56] on select "Choose an option... Pending Applied Excluded (Questions) Excluded (Expired) Exc…" at bounding box center [244, 60] width 44 height 9
select select ""pending""
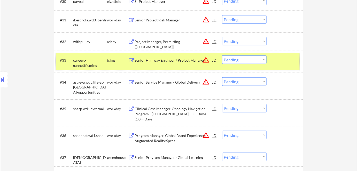
drag, startPoint x: 107, startPoint y: 62, endPoint x: 135, endPoint y: 78, distance: 32.5
click at [108, 63] on div "#33 careers-gannettfleming icims Senior Highway Engineer / Project Manager JD w…" at bounding box center [178, 62] width 244 height 12
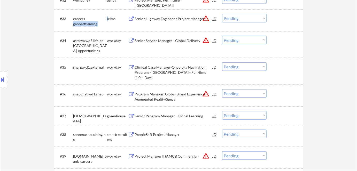
scroll to position [844, 0]
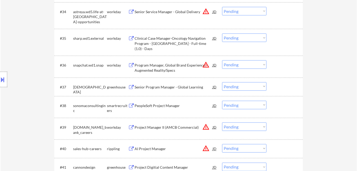
click at [164, 48] on div "Clinical Case Manager-Oncology Navigation Program - [GEOGRAPHIC_DATA] - Full-ti…" at bounding box center [174, 43] width 78 height 15
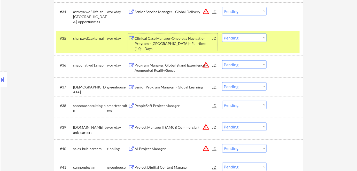
drag, startPoint x: 239, startPoint y: 38, endPoint x: 241, endPoint y: 40, distance: 2.9
click at [239, 39] on select "Choose an option... Pending Applied Excluded (Questions) Excluded (Expired) Exc…" at bounding box center [244, 38] width 44 height 9
click at [222, 34] on select "Choose an option... Pending Applied Excluded (Questions) Excluded (Expired) Exc…" at bounding box center [244, 38] width 44 height 9
select select ""pending""
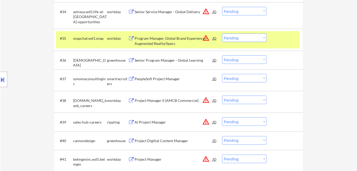
click at [110, 38] on div "workday" at bounding box center [117, 38] width 21 height 5
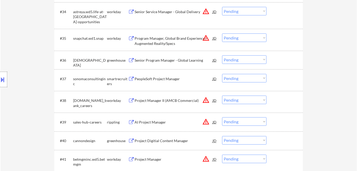
click at [147, 62] on div "Senior Program Manager - Global Learning" at bounding box center [174, 60] width 78 height 5
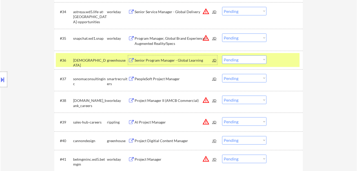
click at [237, 60] on select "Choose an option... Pending Applied Excluded (Questions) Excluded (Expired) Exc…" at bounding box center [244, 60] width 44 height 9
click at [222, 56] on select "Choose an option... Pending Applied Excluded (Questions) Excluded (Expired) Exc…" at bounding box center [244, 60] width 44 height 9
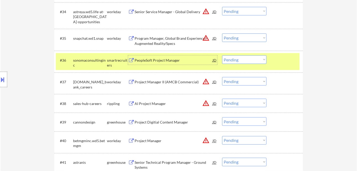
click at [163, 62] on div "PeopleSoft Project Manager" at bounding box center [174, 60] width 78 height 5
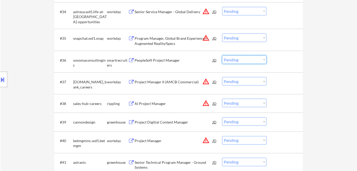
click at [233, 59] on select "Choose an option... Pending Applied Excluded (Questions) Excluded (Expired) Exc…" at bounding box center [244, 60] width 44 height 9
click at [241, 61] on select "Choose an option... Pending Applied Excluded (Questions) Excluded (Expired) Exc…" at bounding box center [244, 60] width 44 height 9
click at [222, 56] on select "Choose an option... Pending Applied Excluded (Questions) Excluded (Expired) Exc…" at bounding box center [244, 60] width 44 height 9
click at [152, 59] on div "PeopleSoft Project Manager" at bounding box center [174, 60] width 78 height 5
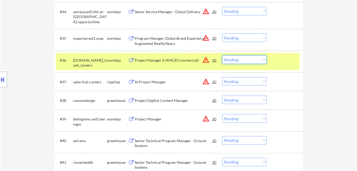
drag, startPoint x: 234, startPoint y: 58, endPoint x: 233, endPoint y: 64, distance: 5.6
click at [234, 59] on select "Choose an option... Pending Applied Excluded (Questions) Excluded (Expired) Exc…" at bounding box center [244, 60] width 44 height 9
click at [222, 56] on select "Choose an option... Pending Applied Excluded (Questions) Excluded (Expired) Exc…" at bounding box center [244, 60] width 44 height 9
select select ""pending""
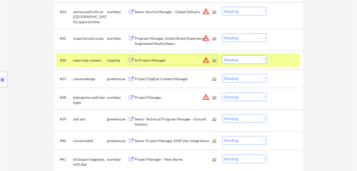
click at [153, 61] on div "AI Project Manager" at bounding box center [174, 60] width 78 height 5
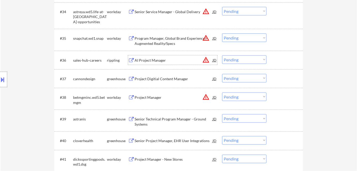
click at [111, 60] on div "rippling" at bounding box center [117, 60] width 21 height 5
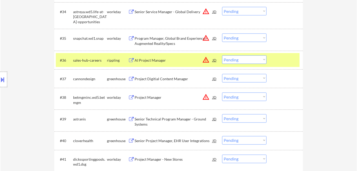
click at [116, 62] on div "rippling" at bounding box center [117, 60] width 21 height 5
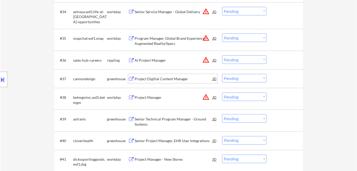
click at [148, 82] on div "Project Digitial Content Manager" at bounding box center [174, 78] width 78 height 9
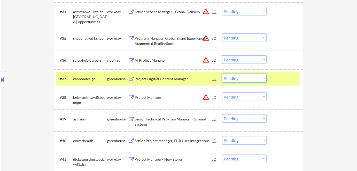
click at [243, 79] on select "Choose an option... Pending Applied Excluded (Questions) Excluded (Expired) Exc…" at bounding box center [244, 78] width 44 height 9
click at [222, 74] on select "Choose an option... Pending Applied Excluded (Questions) Excluded (Expired) Exc…" at bounding box center [244, 78] width 44 height 9
select select ""pending""
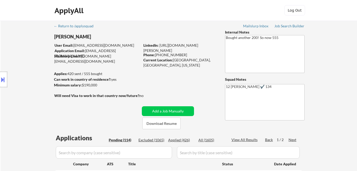
select select ""pending""
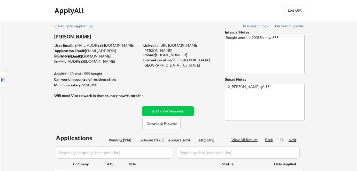
select select ""pending""
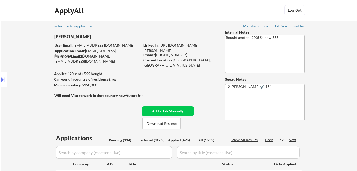
select select ""pending""
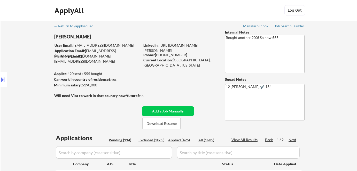
select select ""pending""
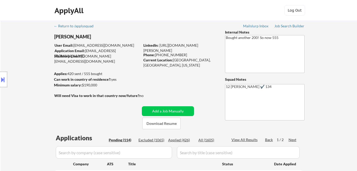
select select ""pending""
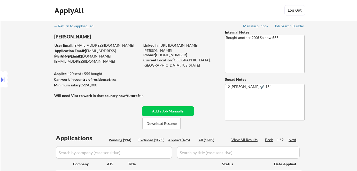
select select ""pending""
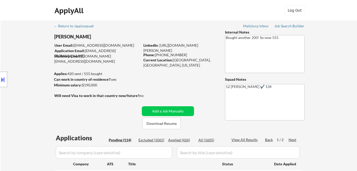
select select ""pending""
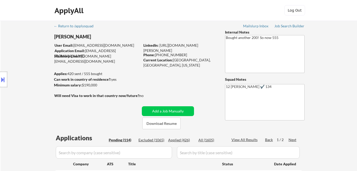
select select ""pending""
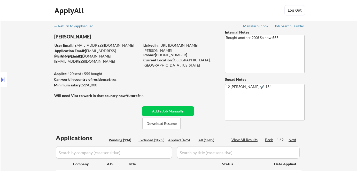
select select ""pending""
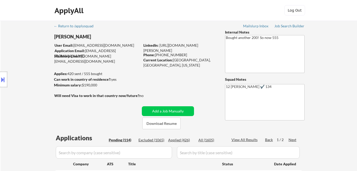
select select ""pending""
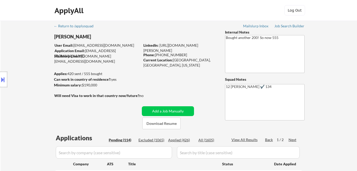
select select ""pending""
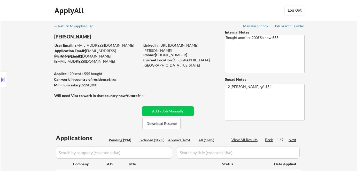
select select ""pending""
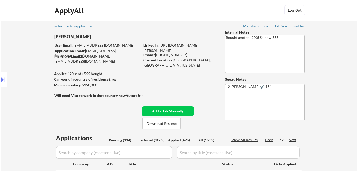
select select ""pending""
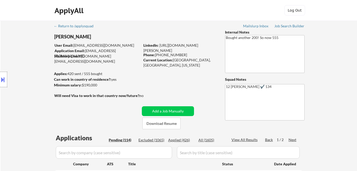
select select ""pending""
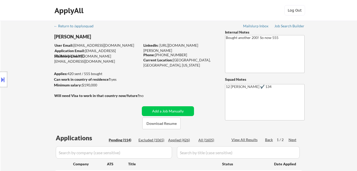
select select ""pending""
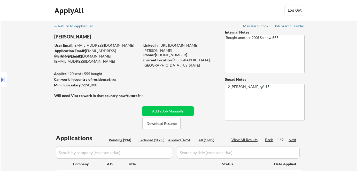
select select ""pending""
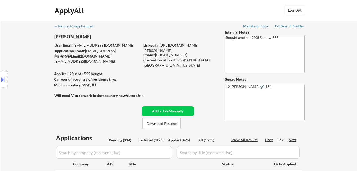
select select ""pending""
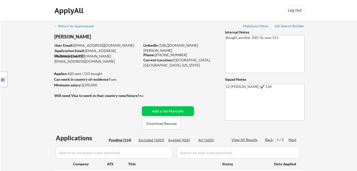
select select ""pending""
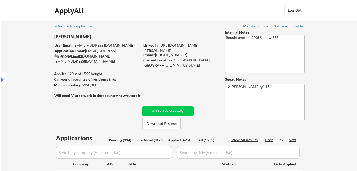
select select ""pending""
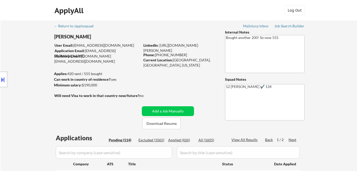
select select ""pending""
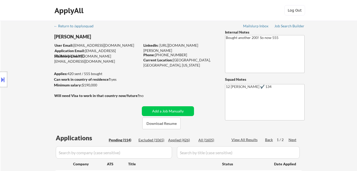
scroll to position [844, 0]
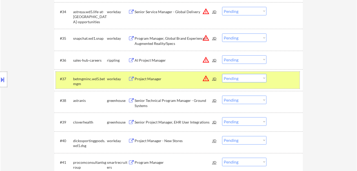
drag, startPoint x: 107, startPoint y: 78, endPoint x: 125, endPoint y: 90, distance: 20.9
click at [108, 78] on div "workday" at bounding box center [117, 79] width 21 height 5
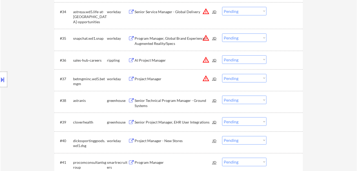
click at [166, 101] on div "Senior Technical Program Manager - Ground Systems" at bounding box center [174, 103] width 78 height 10
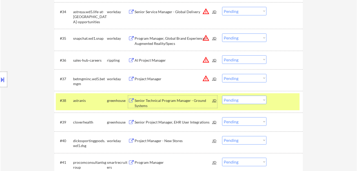
click at [230, 102] on select "Choose an option... Pending Applied Excluded (Questions) Excluded (Expired) Exc…" at bounding box center [244, 100] width 44 height 9
click at [222, 96] on select "Choose an option... Pending Applied Excluded (Questions) Excluded (Expired) Exc…" at bounding box center [244, 100] width 44 height 9
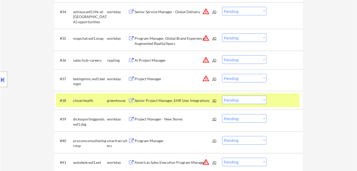
click at [242, 100] on select "Choose an option... Pending Applied Excluded (Questions) Excluded (Expired) Exc…" at bounding box center [244, 100] width 44 height 9
click at [222, 96] on select "Choose an option... Pending Applied Excluded (Questions) Excluded (Expired) Exc…" at bounding box center [244, 100] width 44 height 9
select select ""pending""
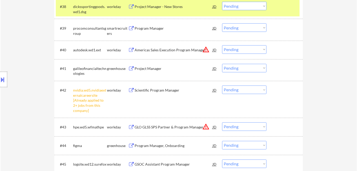
scroll to position [938, 0]
click at [243, 90] on select "Choose an option... Pending Applied Excluded (Questions) Excluded (Expired) Exc…" at bounding box center [244, 90] width 44 height 9
click at [222, 86] on select "Choose an option... Pending Applied Excluded (Questions) Excluded (Expired) Exc…" at bounding box center [244, 90] width 44 height 9
select select ""pending""
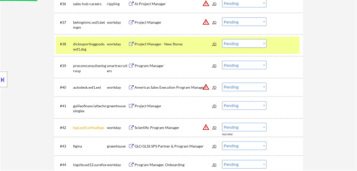
scroll to position [844, 0]
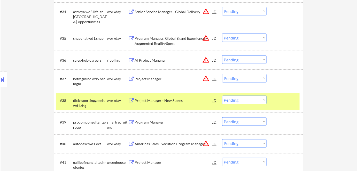
click at [160, 101] on div "Project Manager - New Stores" at bounding box center [174, 100] width 78 height 5
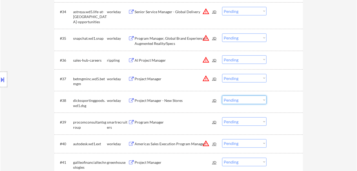
drag, startPoint x: 236, startPoint y: 99, endPoint x: 239, endPoint y: 103, distance: 4.2
click at [236, 99] on select "Choose an option... Pending Applied Excluded (Questions) Excluded (Expired) Exc…" at bounding box center [244, 100] width 44 height 9
click at [242, 101] on select "Choose an option... Pending Applied Excluded (Questions) Excluded (Expired) Exc…" at bounding box center [244, 100] width 44 height 9
click at [222, 96] on select "Choose an option... Pending Applied Excluded (Questions) Excluded (Expired) Exc…" at bounding box center [244, 100] width 44 height 9
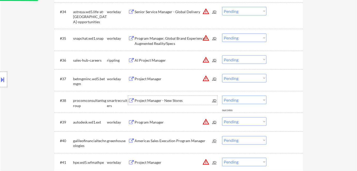
click at [156, 100] on div "Project Manager - New Stores" at bounding box center [174, 100] width 78 height 5
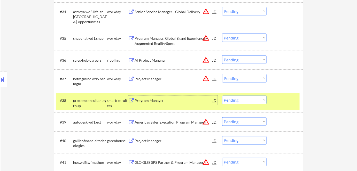
drag, startPoint x: 240, startPoint y: 101, endPoint x: 239, endPoint y: 103, distance: 2.9
click at [240, 101] on select "Choose an option... Pending Applied Excluded (Questions) Excluded (Expired) Exc…" at bounding box center [244, 100] width 44 height 9
click at [222, 96] on select "Choose an option... Pending Applied Excluded (Questions) Excluded (Expired) Exc…" at bounding box center [244, 100] width 44 height 9
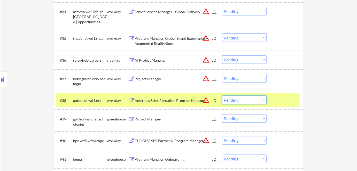
drag, startPoint x: 235, startPoint y: 98, endPoint x: 239, endPoint y: 104, distance: 7.5
click at [235, 99] on select "Choose an option... Pending Applied Excluded (Questions) Excluded (Expired) Exc…" at bounding box center [244, 100] width 44 height 9
click at [222, 96] on select "Choose an option... Pending Applied Excluded (Questions) Excluded (Expired) Exc…" at bounding box center [244, 100] width 44 height 9
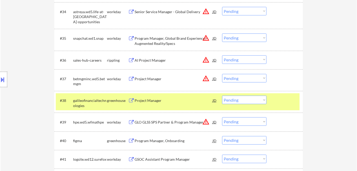
click at [150, 103] on div "Project Manager" at bounding box center [174, 100] width 78 height 5
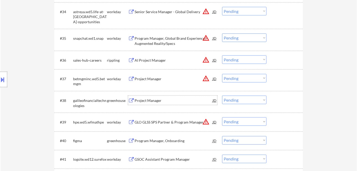
click at [236, 101] on select "Choose an option... Pending Applied Excluded (Questions) Excluded (Expired) Exc…" at bounding box center [244, 100] width 44 height 9
click at [222, 96] on select "Choose an option... Pending Applied Excluded (Questions) Excluded (Expired) Exc…" at bounding box center [244, 100] width 44 height 9
select select ""pending""
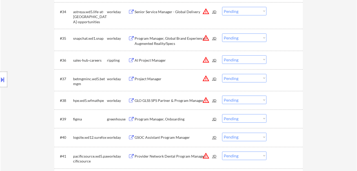
scroll to position [891, 0]
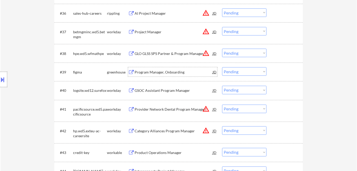
click at [152, 75] on div "Program Manager, Onboarding" at bounding box center [174, 71] width 78 height 9
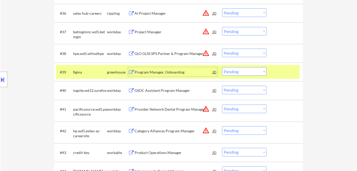
click at [235, 72] on select "Choose an option... Pending Applied Excluded (Questions) Excluded (Expired) Exc…" at bounding box center [244, 71] width 44 height 9
click at [235, 73] on select "Choose an option... Pending Applied Excluded (Questions) Excluded (Expired) Exc…" at bounding box center [244, 71] width 44 height 9
click at [222, 67] on select "Choose an option... Pending Applied Excluded (Questions) Excluded (Expired) Exc…" at bounding box center [244, 71] width 44 height 9
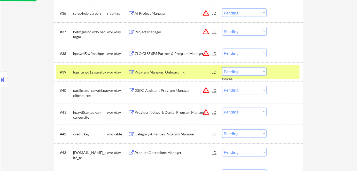
click at [167, 72] on div "Program Manager, Onboarding" at bounding box center [174, 72] width 78 height 5
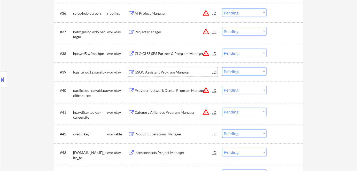
click at [235, 74] on select "Choose an option... Pending Applied Excluded (Questions) Excluded (Expired) Exc…" at bounding box center [244, 71] width 44 height 9
click at [222, 67] on select "Choose an option... Pending Applied Excluded (Questions) Excluded (Expired) Exc…" at bounding box center [244, 71] width 44 height 9
select select ""pending""
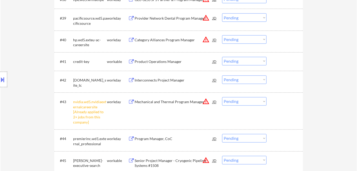
scroll to position [985, 0]
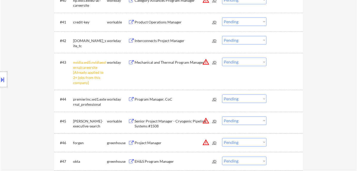
click at [247, 59] on select "Choose an option... Pending Applied Excluded (Questions) Excluded (Expired) Exc…" at bounding box center [244, 62] width 44 height 9
click at [222, 58] on select "Choose an option... Pending Applied Excluded (Questions) Excluded (Expired) Exc…" at bounding box center [244, 62] width 44 height 9
drag, startPoint x: 251, startPoint y: 62, endPoint x: 251, endPoint y: 66, distance: 4.1
click at [251, 62] on select "Choose an option... Pending Applied Excluded (Questions) Excluded (Expired) Exc…" at bounding box center [244, 62] width 44 height 9
click at [222, 58] on select "Choose an option... Pending Applied Excluded (Questions) Excluded (Expired) Exc…" at bounding box center [244, 62] width 44 height 9
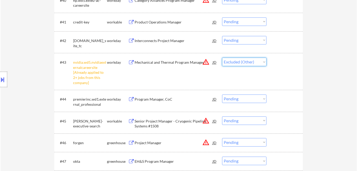
select select ""pending""
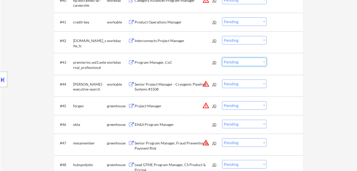
click at [153, 20] on div "Product Operations Manager" at bounding box center [174, 22] width 78 height 5
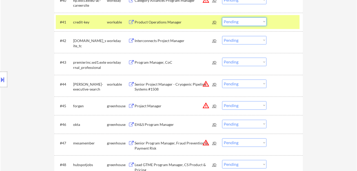
click at [244, 23] on select "Choose an option... Pending Applied Excluded (Questions) Excluded (Expired) Exc…" at bounding box center [244, 21] width 44 height 9
click at [222, 17] on select "Choose an option... Pending Applied Excluded (Questions) Excluded (Expired) Exc…" at bounding box center [244, 21] width 44 height 9
click at [118, 21] on div "workable" at bounding box center [117, 22] width 21 height 5
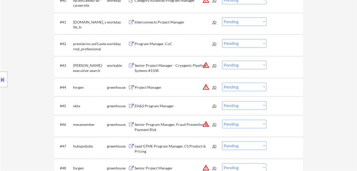
click at [160, 22] on div "Interconnects Project Manager" at bounding box center [174, 22] width 78 height 5
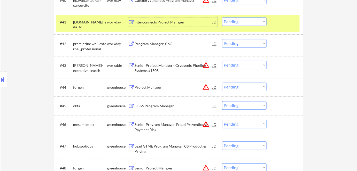
click at [237, 21] on select "Choose an option... Pending Applied Excluded (Questions) Excluded (Expired) Exc…" at bounding box center [244, 21] width 44 height 9
click at [222, 17] on select "Choose an option... Pending Applied Excluded (Questions) Excluded (Expired) Exc…" at bounding box center [244, 21] width 44 height 9
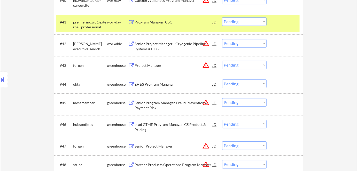
click at [161, 20] on div "Program Manager, CoC" at bounding box center [174, 22] width 78 height 5
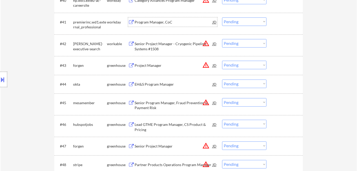
click at [240, 21] on select "Choose an option... Pending Applied Excluded (Questions) Excluded (Expired) Exc…" at bounding box center [244, 21] width 44 height 9
click at [222, 17] on select "Choose an option... Pending Applied Excluded (Questions) Excluded (Expired) Exc…" at bounding box center [244, 21] width 44 height 9
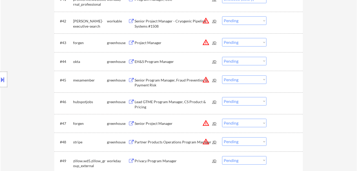
scroll to position [1009, 0]
click at [145, 61] on div "EH&S Program Manager" at bounding box center [174, 60] width 78 height 5
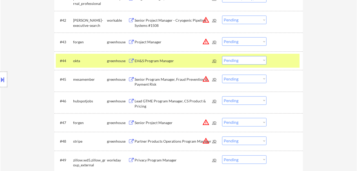
select select ""pending""
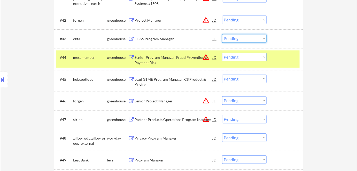
drag, startPoint x: 238, startPoint y: 35, endPoint x: 238, endPoint y: 41, distance: 6.5
click at [238, 35] on select "Choose an option... Pending Applied Excluded (Questions) Excluded (Expired) Exc…" at bounding box center [244, 38] width 44 height 9
click at [222, 34] on select "Choose an option... Pending Applied Excluded (Questions) Excluded (Expired) Exc…" at bounding box center [244, 38] width 44 height 9
select select ""pending""
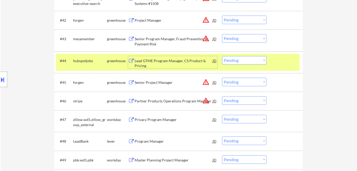
click at [154, 61] on div "Lead GTME Program Manager, CS Product & Pricing" at bounding box center [174, 63] width 78 height 10
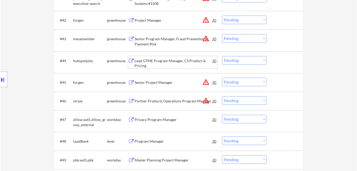
drag, startPoint x: 227, startPoint y: 59, endPoint x: 228, endPoint y: 62, distance: 3.7
click at [227, 60] on select "Choose an option... Pending Applied Excluded (Questions) Excluded (Expired) Exc…" at bounding box center [244, 60] width 44 height 9
click at [222, 56] on select "Choose an option... Pending Applied Excluded (Questions) Excluded (Expired) Exc…" at bounding box center [244, 60] width 44 height 9
select select ""pending""
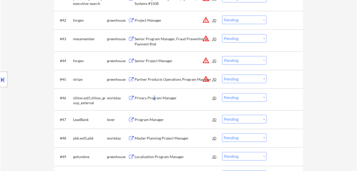
click at [154, 99] on div "Privacy Program Manager" at bounding box center [174, 98] width 78 height 5
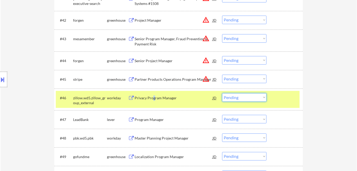
click at [242, 101] on select "Choose an option... Pending Applied Excluded (Questions) Excluded (Expired) Exc…" at bounding box center [244, 97] width 44 height 9
click at [222, 93] on select "Choose an option... Pending Applied Excluded (Questions) Excluded (Expired) Exc…" at bounding box center [244, 97] width 44 height 9
click at [152, 100] on div "Privacy Program Manager" at bounding box center [174, 98] width 78 height 5
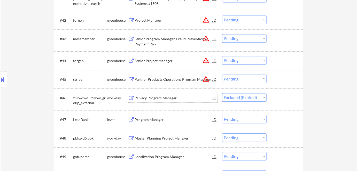
click at [152, 121] on div "Program Manager" at bounding box center [174, 119] width 78 height 5
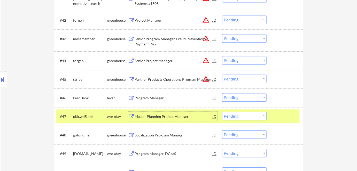
click at [232, 97] on select "Choose an option... Pending Applied Excluded (Questions) Excluded (Expired) Exc…" at bounding box center [244, 97] width 44 height 9
click at [222, 93] on select "Choose an option... Pending Applied Excluded (Questions) Excluded (Expired) Exc…" at bounding box center [244, 97] width 44 height 9
click at [112, 120] on div "workday" at bounding box center [117, 116] width 21 height 9
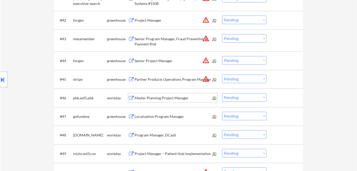
click at [164, 100] on div "Master Planning Project Manager" at bounding box center [174, 98] width 78 height 5
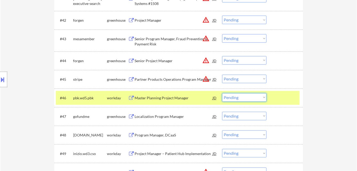
click at [255, 97] on select "Choose an option... Pending Applied Excluded (Questions) Excluded (Expired) Exc…" at bounding box center [244, 97] width 44 height 9
click at [222, 93] on select "Choose an option... Pending Applied Excluded (Questions) Excluded (Expired) Exc…" at bounding box center [244, 97] width 44 height 9
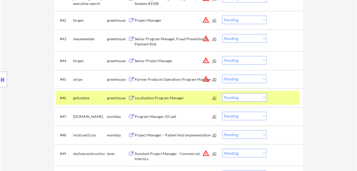
click at [149, 97] on div "Localization Program Manager" at bounding box center [174, 98] width 78 height 5
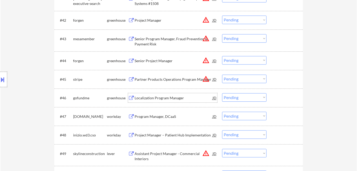
click at [233, 98] on select "Choose an option... Pending Applied Excluded (Questions) Excluded (Expired) Exc…" at bounding box center [244, 97] width 44 height 9
click at [222, 93] on select "Choose an option... Pending Applied Excluded (Questions) Excluded (Expired) Exc…" at bounding box center [244, 97] width 44 height 9
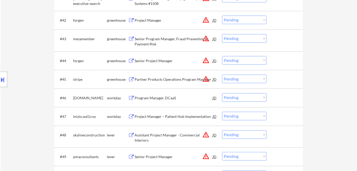
click at [162, 98] on div "Program Manager, DCaaS" at bounding box center [174, 98] width 78 height 5
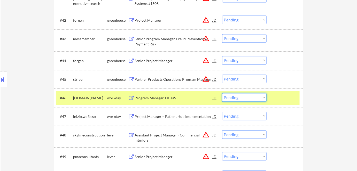
click at [238, 95] on select "Choose an option... Pending Applied Excluded (Questions) Excluded (Expired) Exc…" at bounding box center [244, 97] width 44 height 9
click at [222, 93] on select "Choose an option... Pending Applied Excluded (Questions) Excluded (Expired) Exc…" at bounding box center [244, 97] width 44 height 9
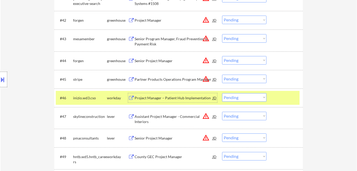
click at [150, 97] on div "Project Manager – Patient Hub Implementation" at bounding box center [174, 98] width 78 height 5
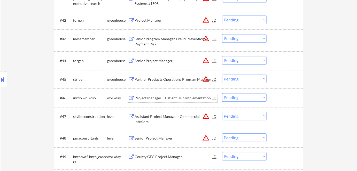
click at [240, 98] on select "Choose an option... Pending Applied Excluded (Questions) Excluded (Expired) Exc…" at bounding box center [244, 97] width 44 height 9
click at [222, 93] on select "Choose an option... Pending Applied Excluded (Questions) Excluded (Expired) Exc…" at bounding box center [244, 97] width 44 height 9
select select ""pending""
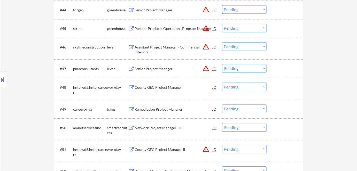
scroll to position [1079, 0]
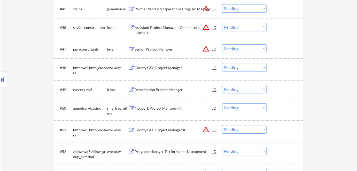
click at [150, 68] on div "County GEC Project Manager" at bounding box center [174, 67] width 78 height 5
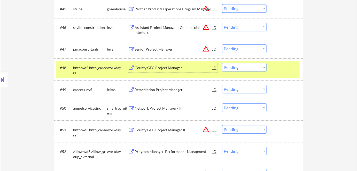
click at [242, 67] on select "Choose an option... Pending Applied Excluded (Questions) Excluded (Expired) Exc…" at bounding box center [244, 67] width 44 height 9
click at [222, 63] on select "Choose an option... Pending Applied Excluded (Questions) Excluded (Expired) Exc…" at bounding box center [244, 67] width 44 height 9
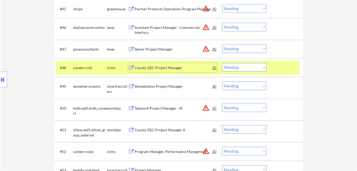
click at [146, 71] on div "County GEC Project Manager" at bounding box center [174, 67] width 78 height 9
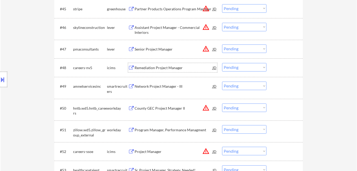
drag, startPoint x: 251, startPoint y: 67, endPoint x: 253, endPoint y: 71, distance: 4.9
click at [252, 70] on select "Choose an option... Pending Applied Excluded (Questions) Excluded (Expired) Exc…" at bounding box center [244, 67] width 44 height 9
click at [222, 63] on select "Choose an option... Pending Applied Excluded (Questions) Excluded (Expired) Exc…" at bounding box center [244, 67] width 44 height 9
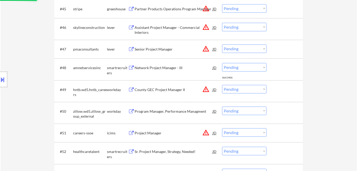
click at [145, 66] on div "Network Project Manager - III" at bounding box center [174, 67] width 78 height 5
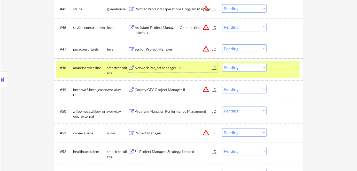
click at [234, 67] on select "Choose an option... Pending Applied Excluded (Questions) Excluded (Expired) Exc…" at bounding box center [244, 67] width 44 height 9
click at [222, 63] on select "Choose an option... Pending Applied Excluded (Questions) Excluded (Expired) Exc…" at bounding box center [244, 67] width 44 height 9
select select ""pending""
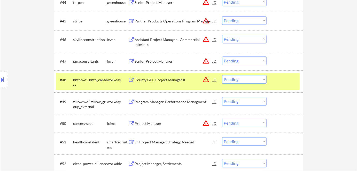
scroll to position [1056, 0]
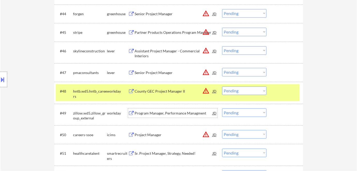
click at [157, 111] on div "Program Manager, Performance Managment" at bounding box center [174, 113] width 78 height 5
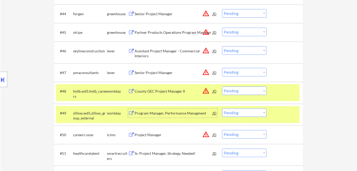
click at [231, 112] on select "Choose an option... Pending Applied Excluded (Questions) Excluded (Expired) Exc…" at bounding box center [244, 113] width 44 height 9
click at [222, 109] on select "Choose an option... Pending Applied Excluded (Questions) Excluded (Expired) Exc…" at bounding box center [244, 113] width 44 height 9
select select ""pending""
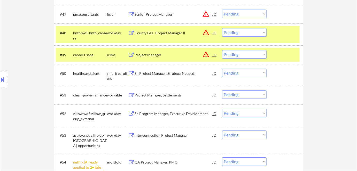
scroll to position [1126, 0]
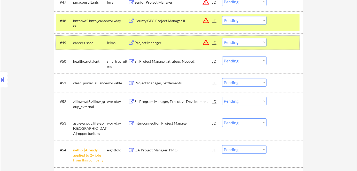
drag, startPoint x: 112, startPoint y: 39, endPoint x: 110, endPoint y: 22, distance: 16.9
click at [112, 38] on div "icims" at bounding box center [117, 42] width 21 height 9
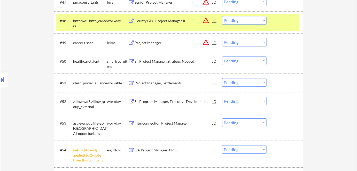
click at [110, 19] on div "workday" at bounding box center [117, 20] width 21 height 5
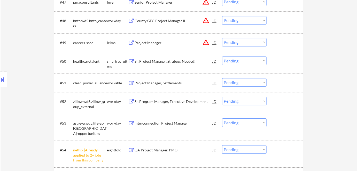
click at [165, 61] on div "Sr. Project Manager, Strategy, Needed!" at bounding box center [174, 61] width 78 height 5
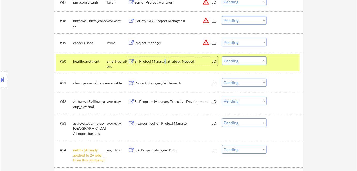
click at [232, 61] on select "Choose an option... Pending Applied Excluded (Questions) Excluded (Expired) Exc…" at bounding box center [244, 61] width 44 height 9
click at [222, 57] on select "Choose an option... Pending Applied Excluded (Questions) Excluded (Expired) Exc…" at bounding box center [244, 61] width 44 height 9
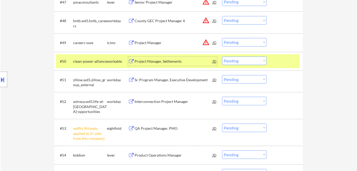
click at [159, 57] on div "Project Manager, Settlements" at bounding box center [174, 61] width 78 height 9
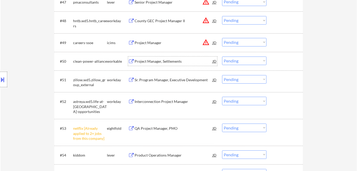
click at [230, 59] on select "Choose an option... Pending Applied Excluded (Questions) Excluded (Expired) Exc…" at bounding box center [244, 61] width 44 height 9
click at [222, 57] on select "Choose an option... Pending Applied Excluded (Questions) Excluded (Expired) Exc…" at bounding box center [244, 61] width 44 height 9
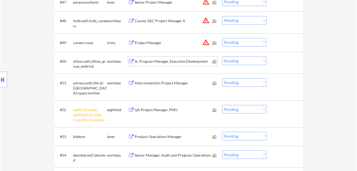
click at [157, 62] on div "Sr. Program Manager, Executive Development" at bounding box center [174, 61] width 78 height 5
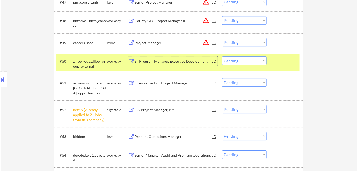
click at [253, 60] on select "Choose an option... Pending Applied Excluded (Questions) Excluded (Expired) Exc…" at bounding box center [244, 61] width 44 height 9
click at [222, 57] on select "Choose an option... Pending Applied Excluded (Questions) Excluded (Expired) Exc…" at bounding box center [244, 61] width 44 height 9
select select ""pending""
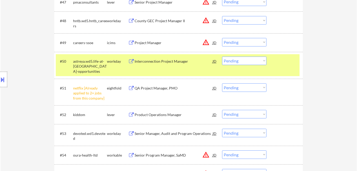
drag, startPoint x: 243, startPoint y: 87, endPoint x: 243, endPoint y: 91, distance: 3.4
click at [243, 87] on select "Choose an option... Pending Applied Excluded (Questions) Excluded (Expired) Exc…" at bounding box center [244, 88] width 44 height 9
click at [222, 84] on select "Choose an option... Pending Applied Excluded (Questions) Excluded (Expired) Exc…" at bounding box center [244, 88] width 44 height 9
select select ""pending""
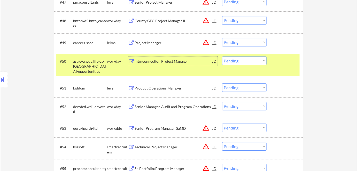
click at [160, 59] on div "Interconnection Project Manager" at bounding box center [174, 61] width 78 height 5
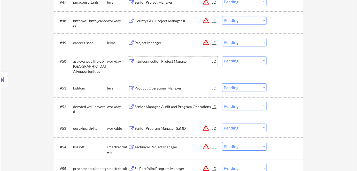
drag, startPoint x: 243, startPoint y: 62, endPoint x: 245, endPoint y: 64, distance: 3.1
click at [244, 61] on select "Choose an option... Pending Applied Excluded (Questions) Excluded (Expired) Exc…" at bounding box center [244, 61] width 44 height 9
click at [222, 57] on select "Choose an option... Pending Applied Excluded (Questions) Excluded (Expired) Exc…" at bounding box center [244, 61] width 44 height 9
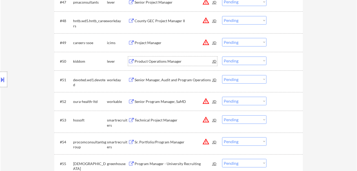
click at [153, 59] on div "Product Operations Manager" at bounding box center [174, 61] width 78 height 5
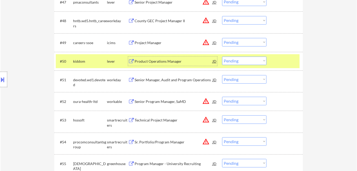
click at [238, 61] on select "Choose an option... Pending Applied Excluded (Questions) Excluded (Expired) Exc…" at bounding box center [244, 61] width 44 height 9
click at [222, 57] on select "Choose an option... Pending Applied Excluded (Questions) Excluded (Expired) Exc…" at bounding box center [244, 61] width 44 height 9
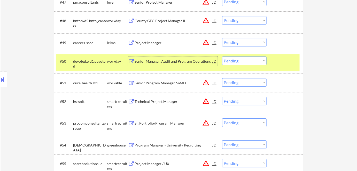
click at [158, 64] on div "Senior Manager, Audit and Program Operations" at bounding box center [174, 61] width 78 height 9
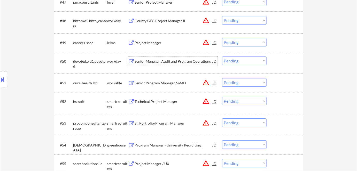
click at [247, 61] on select "Choose an option... Pending Applied Excluded (Questions) Excluded (Expired) Exc…" at bounding box center [244, 61] width 44 height 9
click at [222, 57] on select "Choose an option... Pending Applied Excluded (Questions) Excluded (Expired) Exc…" at bounding box center [244, 61] width 44 height 9
select select ""pending""
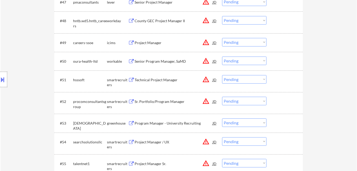
select select ""pending""
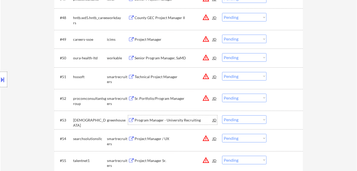
click at [149, 118] on div "Program Manager - University Recruiting" at bounding box center [174, 120] width 78 height 5
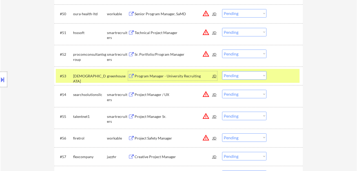
scroll to position [1220, 0]
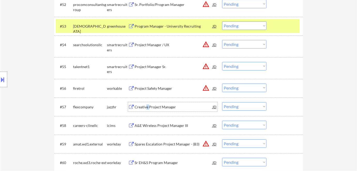
click at [149, 107] on div "Creative Project Manager" at bounding box center [174, 107] width 78 height 5
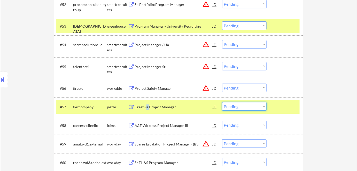
click at [237, 106] on select "Choose an option... Pending Applied Excluded (Questions) Excluded (Expired) Exc…" at bounding box center [244, 106] width 44 height 9
click at [222, 102] on select "Choose an option... Pending Applied Excluded (Questions) Excluded (Expired) Exc…" at bounding box center [244, 106] width 44 height 9
select select ""pending""
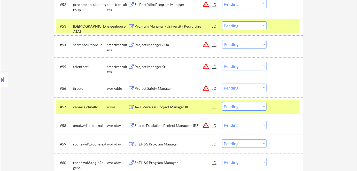
click at [239, 108] on select "Choose an option... Pending Applied Excluded (Questions) Excluded (Expired) Exc…" at bounding box center [244, 106] width 44 height 9
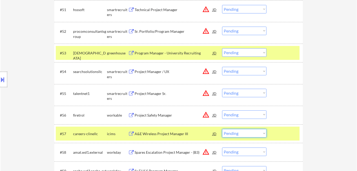
scroll to position [1173, 0]
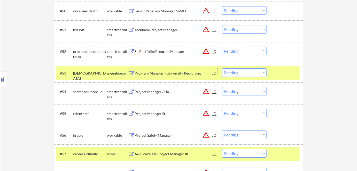
click at [158, 72] on div "Program Manager - University Recruiting" at bounding box center [174, 73] width 78 height 5
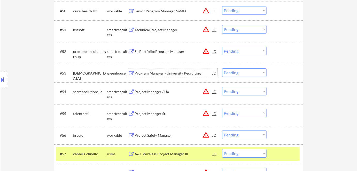
click at [234, 72] on select "Choose an option... Pending Applied Excluded (Questions) Excluded (Expired) Exc…" at bounding box center [244, 73] width 44 height 9
click at [222, 69] on select "Choose an option... Pending Applied Excluded (Questions) Excluded (Expired) Exc…" at bounding box center [244, 73] width 44 height 9
select select ""pending""
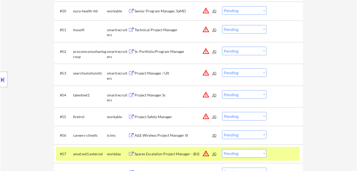
click at [120, 156] on div "workday" at bounding box center [117, 153] width 21 height 9
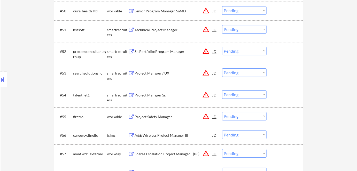
click at [155, 136] on div "A&E Wireless Project Manager III" at bounding box center [174, 135] width 78 height 5
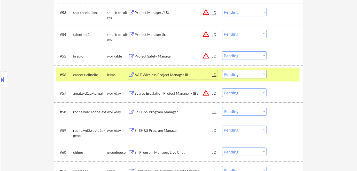
scroll to position [1244, 0]
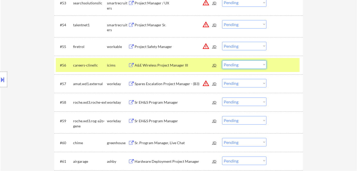
click at [239, 68] on select "Choose an option... Pending Applied Excluded (Questions) Excluded (Expired) Exc…" at bounding box center [244, 65] width 44 height 9
click at [222, 61] on select "Choose an option... Pending Applied Excluded (Questions) Excluded (Expired) Exc…" at bounding box center [244, 65] width 44 height 9
select select ""pending""
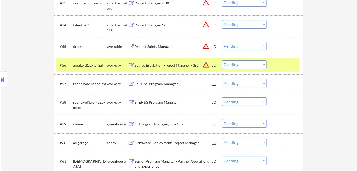
click at [118, 65] on div "workday" at bounding box center [117, 65] width 21 height 5
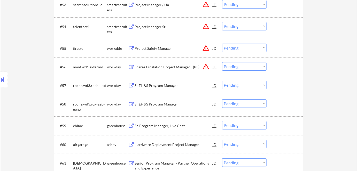
scroll to position [1267, 0]
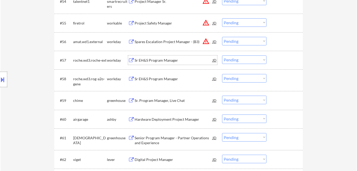
click at [144, 63] on div "Sr EH&S Program Manager" at bounding box center [174, 60] width 78 height 9
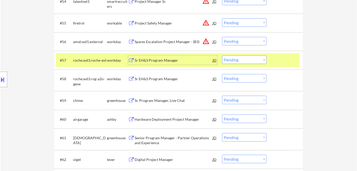
click at [233, 60] on select "Choose an option... Pending Applied Excluded (Questions) Excluded (Expired) Exc…" at bounding box center [244, 60] width 44 height 9
click at [236, 60] on select "Choose an option... Pending Applied Excluded (Questions) Excluded (Expired) Exc…" at bounding box center [244, 60] width 44 height 9
click at [160, 59] on div "Sr EH&S Program Manager" at bounding box center [174, 60] width 78 height 5
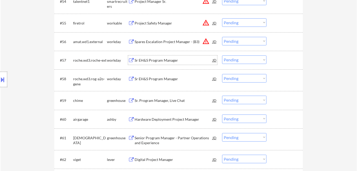
click at [159, 59] on div "Sr EH&S Program Manager" at bounding box center [174, 60] width 78 height 5
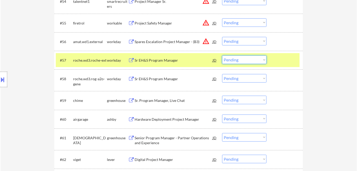
click at [243, 60] on select "Choose an option... Pending Applied Excluded (Questions) Excluded (Expired) Exc…" at bounding box center [244, 60] width 44 height 9
click at [222, 56] on select "Choose an option... Pending Applied Excluded (Questions) Excluded (Expired) Exc…" at bounding box center [244, 60] width 44 height 9
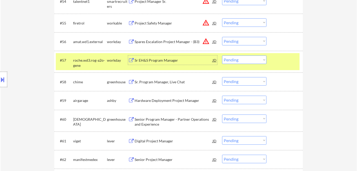
click at [166, 63] on div "Sr EH&S Program Manager" at bounding box center [174, 60] width 78 height 9
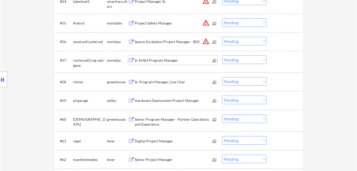
click at [167, 60] on div "Sr EH&S Program Manager" at bounding box center [174, 60] width 78 height 5
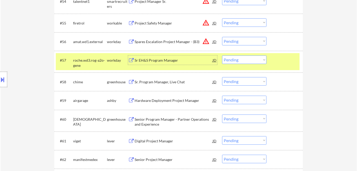
drag, startPoint x: 238, startPoint y: 59, endPoint x: 238, endPoint y: 64, distance: 4.4
click at [238, 60] on select "Choose an option... Pending Applied Excluded (Questions) Excluded (Expired) Exc…" at bounding box center [244, 60] width 44 height 9
click at [222, 56] on select "Choose an option... Pending Applied Excluded (Questions) Excluded (Expired) Exc…" at bounding box center [244, 60] width 44 height 9
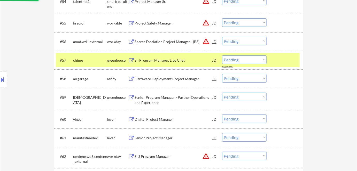
click at [150, 58] on div "Sr. Program Manager, Live Chat" at bounding box center [174, 60] width 78 height 5
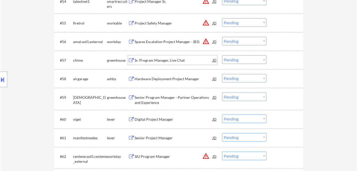
drag, startPoint x: 240, startPoint y: 57, endPoint x: 241, endPoint y: 64, distance: 6.5
click at [241, 59] on select "Choose an option... Pending Applied Excluded (Questions) Excluded (Expired) Exc…" at bounding box center [244, 60] width 44 height 9
click at [222, 56] on select "Choose an option... Pending Applied Excluded (Questions) Excluded (Expired) Exc…" at bounding box center [244, 60] width 44 height 9
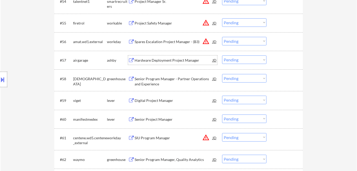
click at [167, 64] on div "Hardware Deployment Project Manager" at bounding box center [174, 60] width 78 height 9
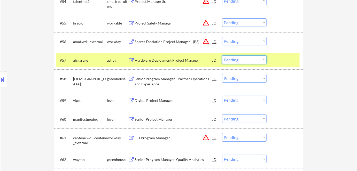
click at [246, 59] on select "Choose an option... Pending Applied Excluded (Questions) Excluded (Expired) Exc…" at bounding box center [244, 60] width 44 height 9
click at [222, 56] on select "Choose an option... Pending Applied Excluded (Questions) Excluded (Expired) Exc…" at bounding box center [244, 60] width 44 height 9
select select ""pending""
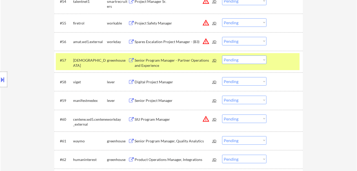
click at [151, 65] on div "Senior Program Manager - Partner Operations and Experience" at bounding box center [174, 63] width 78 height 10
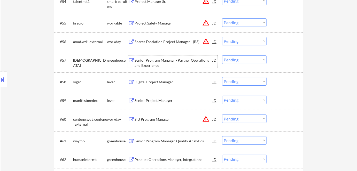
click at [224, 61] on select "Choose an option... Pending Applied Excluded (Questions) Excluded (Expired) Exc…" at bounding box center [244, 60] width 44 height 9
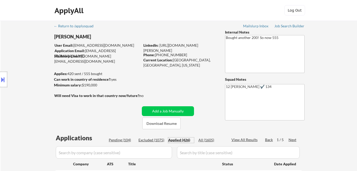
select select ""applied""
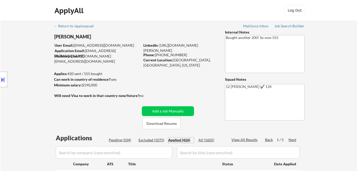
select select ""applied""
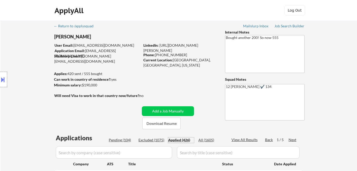
select select ""applied""
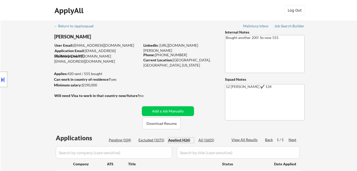
select select ""applied""
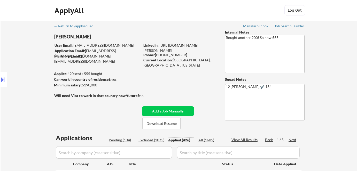
select select ""applied""
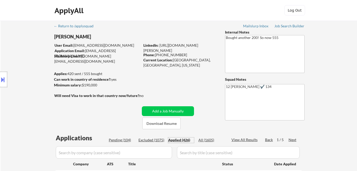
select select ""applied""
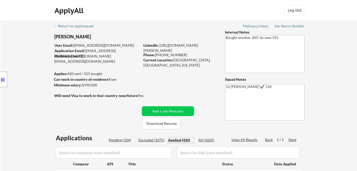
select select ""applied""
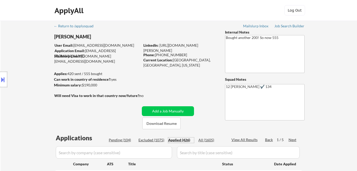
select select ""applied""
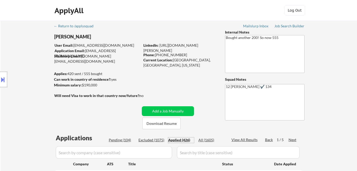
select select ""applied""
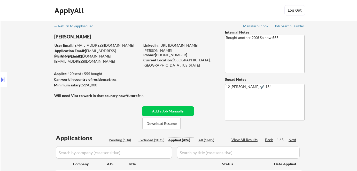
select select ""applied""
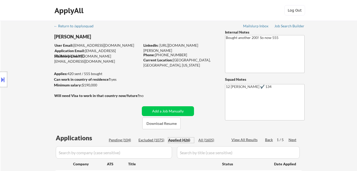
select select ""applied""
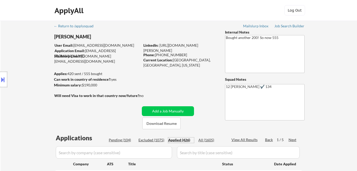
select select ""applied""
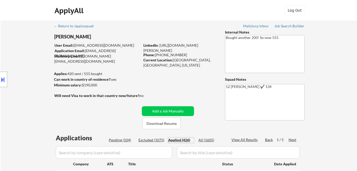
select select ""applied""
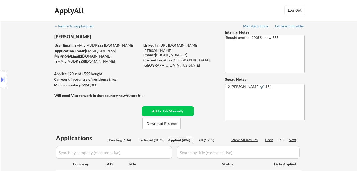
select select ""applied""
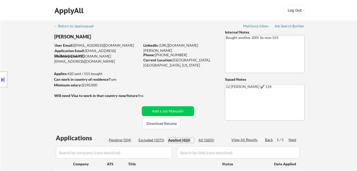
select select ""applied""
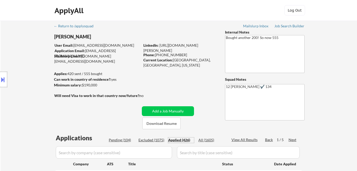
select select ""applied""
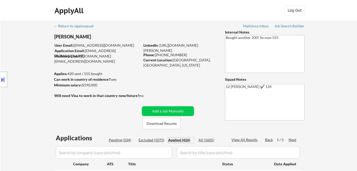
select select ""applied""
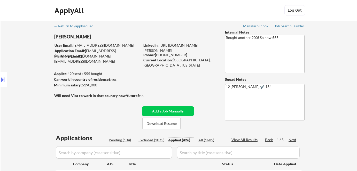
select select ""applied""
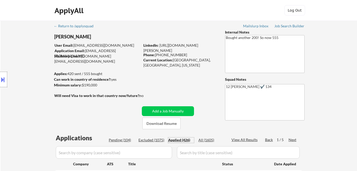
select select ""applied""
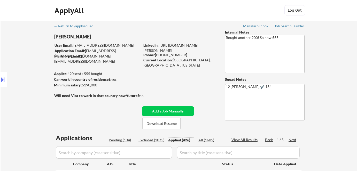
select select ""applied""
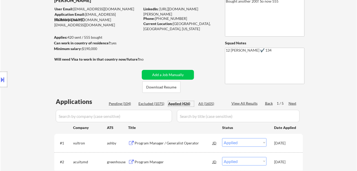
scroll to position [94, 0]
